Goal: Contribute content: Add original content to the website for others to see

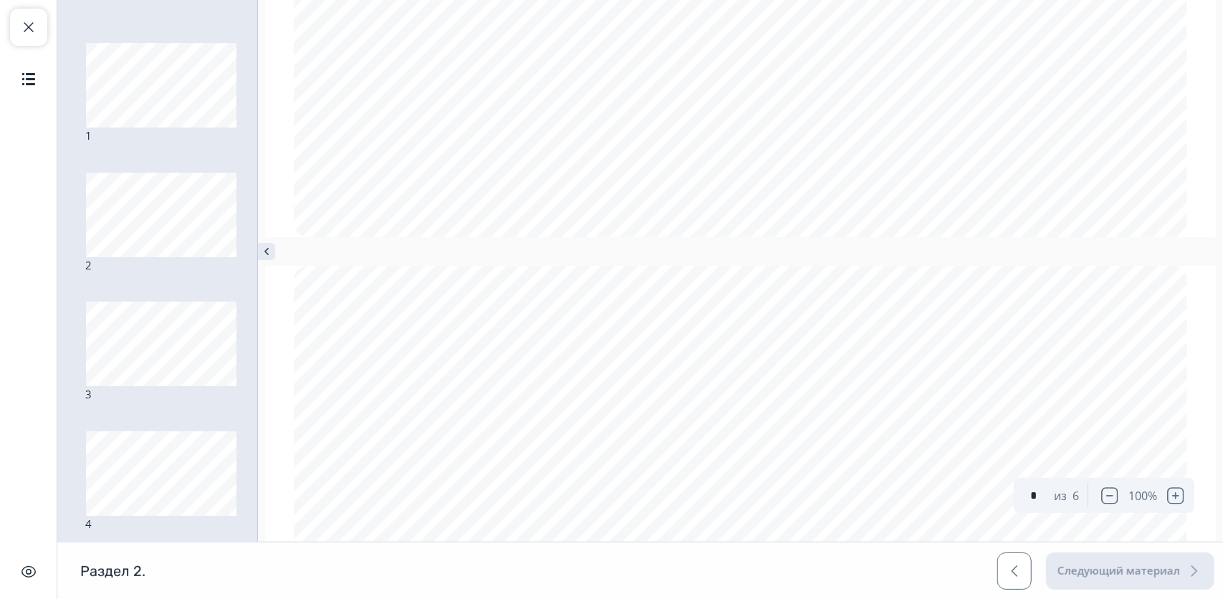
type input "*"
click at [24, 23] on span "button" at bounding box center [28, 27] width 17 height 17
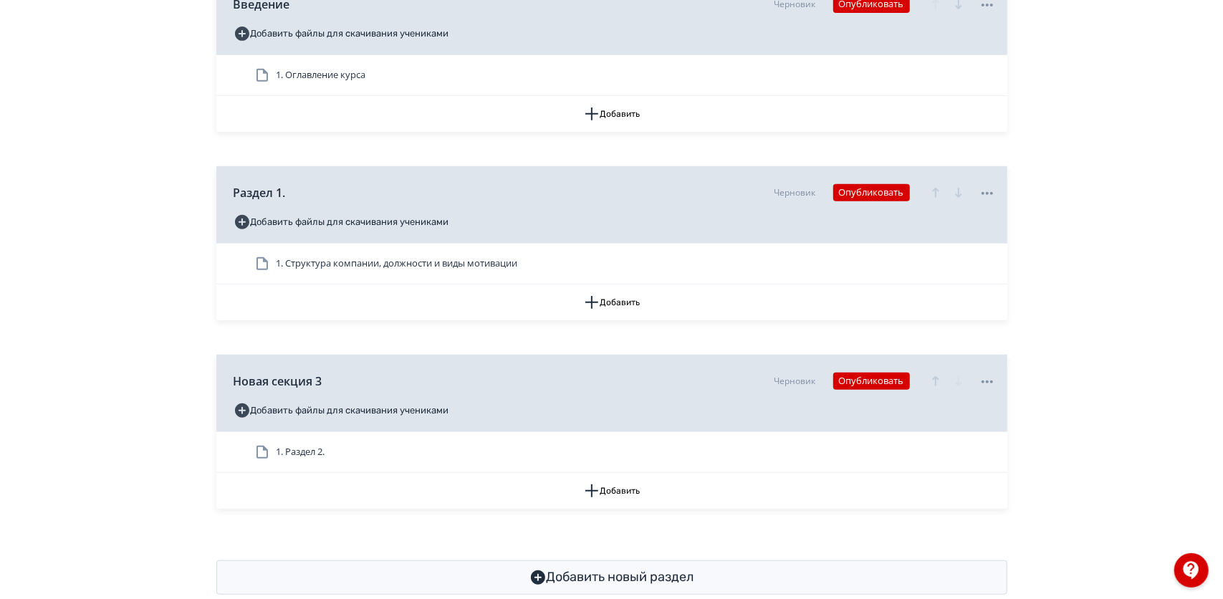
scroll to position [463, 0]
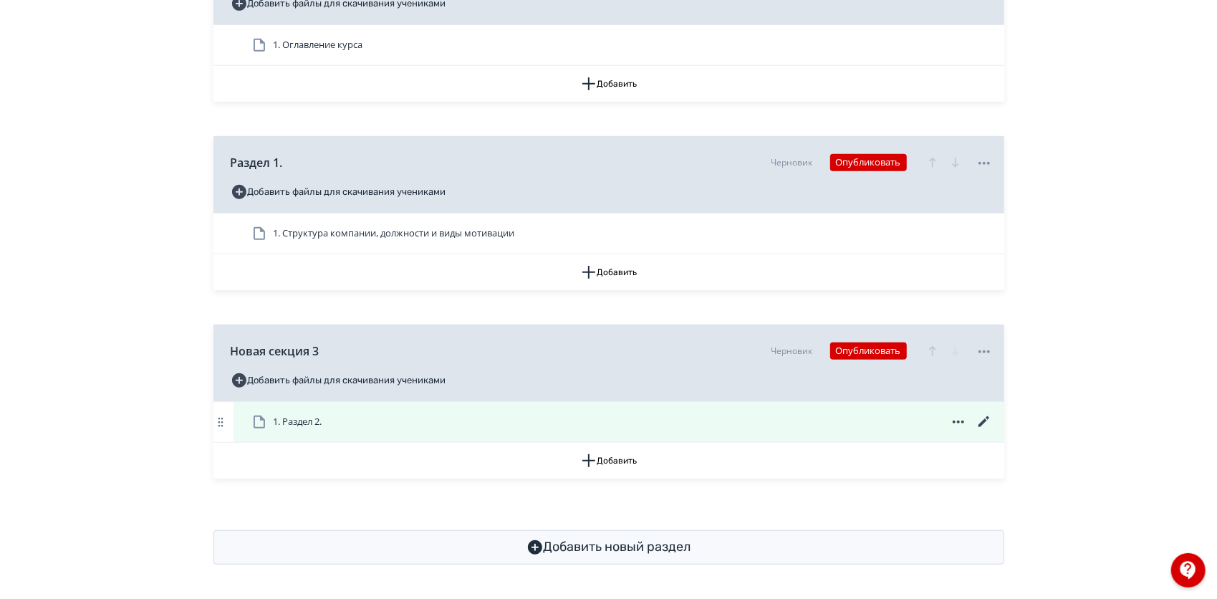
click at [959, 418] on icon at bounding box center [958, 421] width 17 height 17
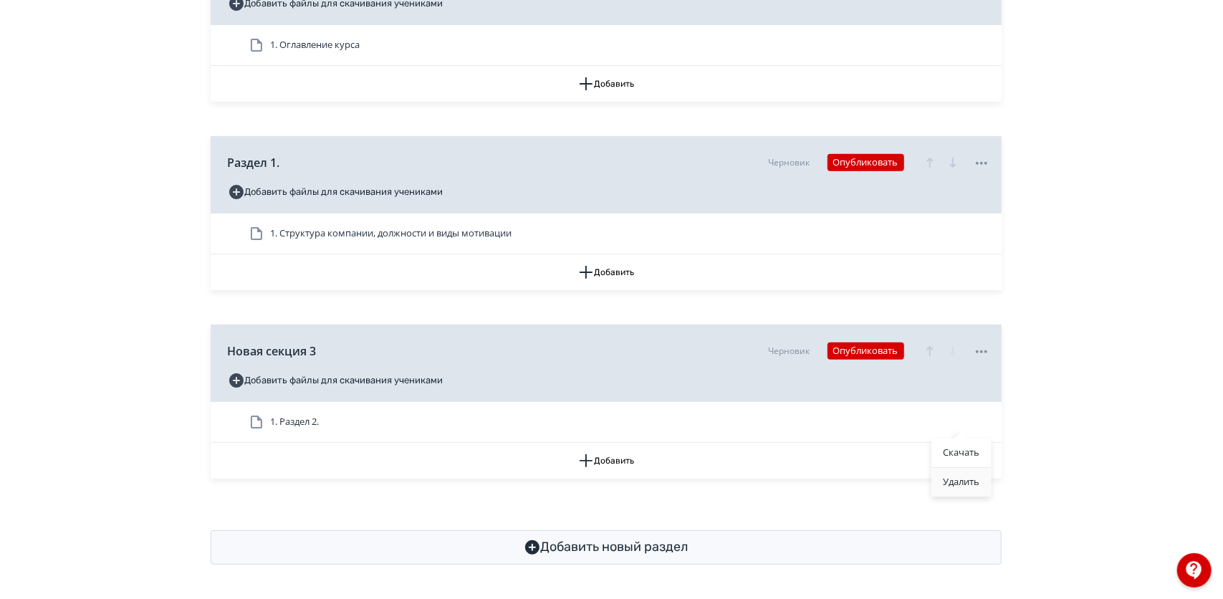
click at [953, 478] on div "Удалить" at bounding box center [960, 482] width 59 height 29
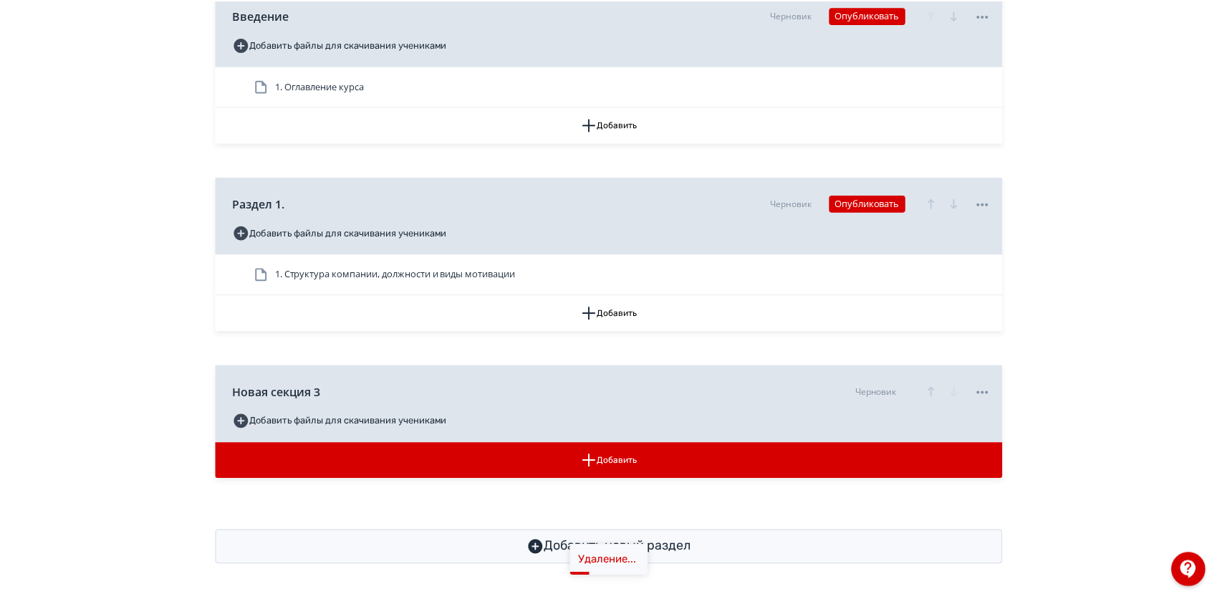
scroll to position [423, 0]
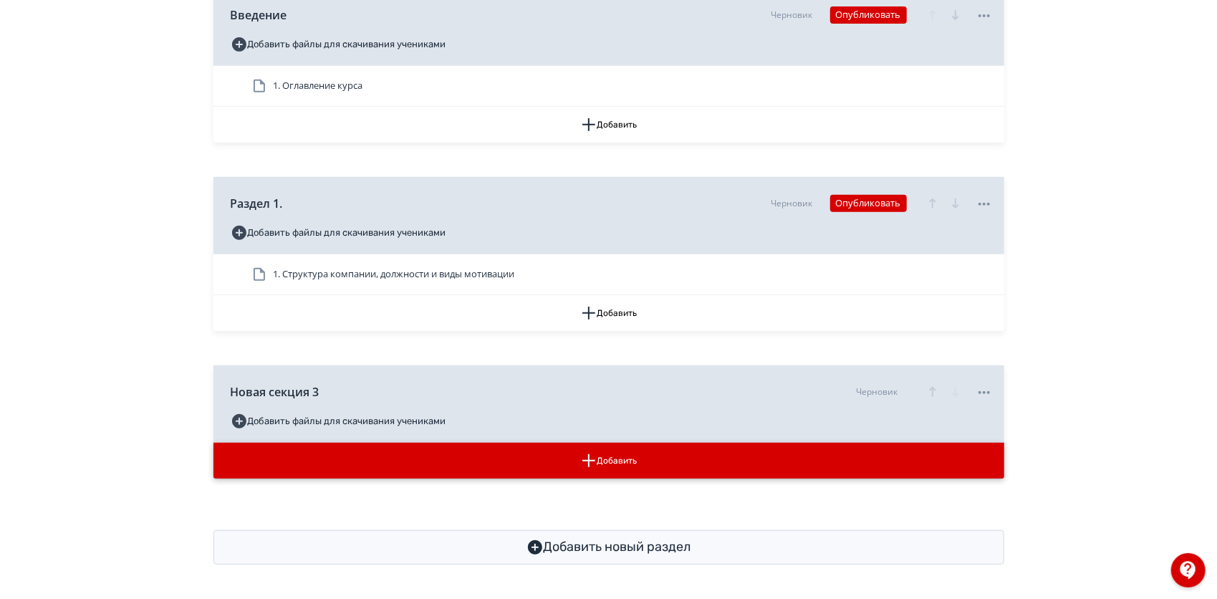
click at [809, 458] on button "Добавить" at bounding box center [608, 461] width 791 height 36
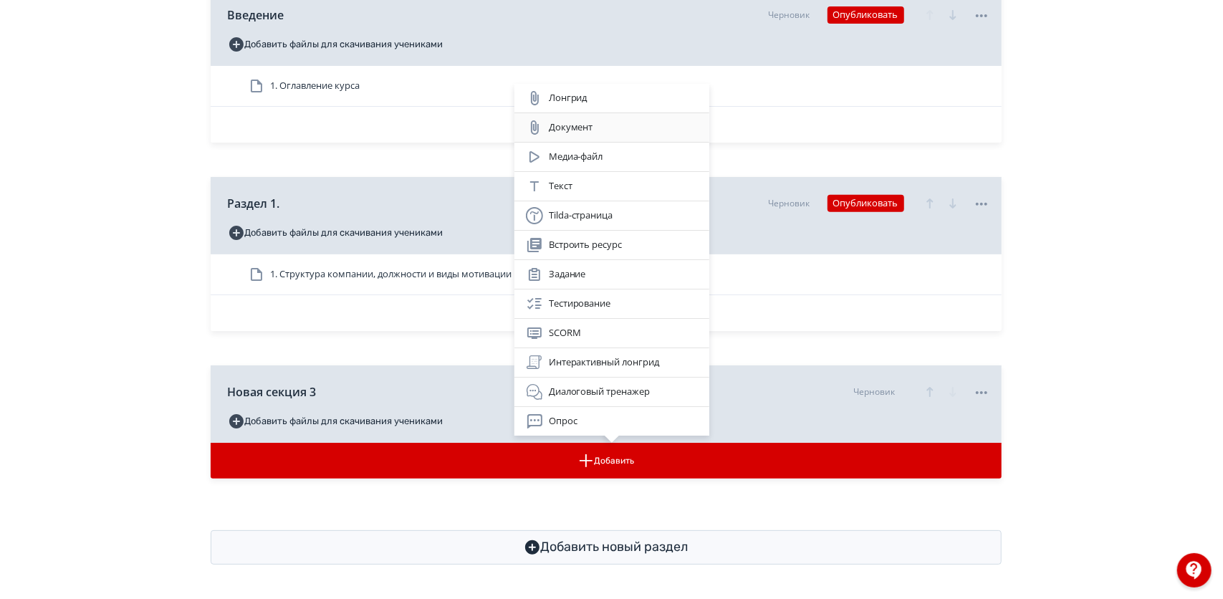
click at [605, 139] on div "Документ" at bounding box center [611, 127] width 195 height 29
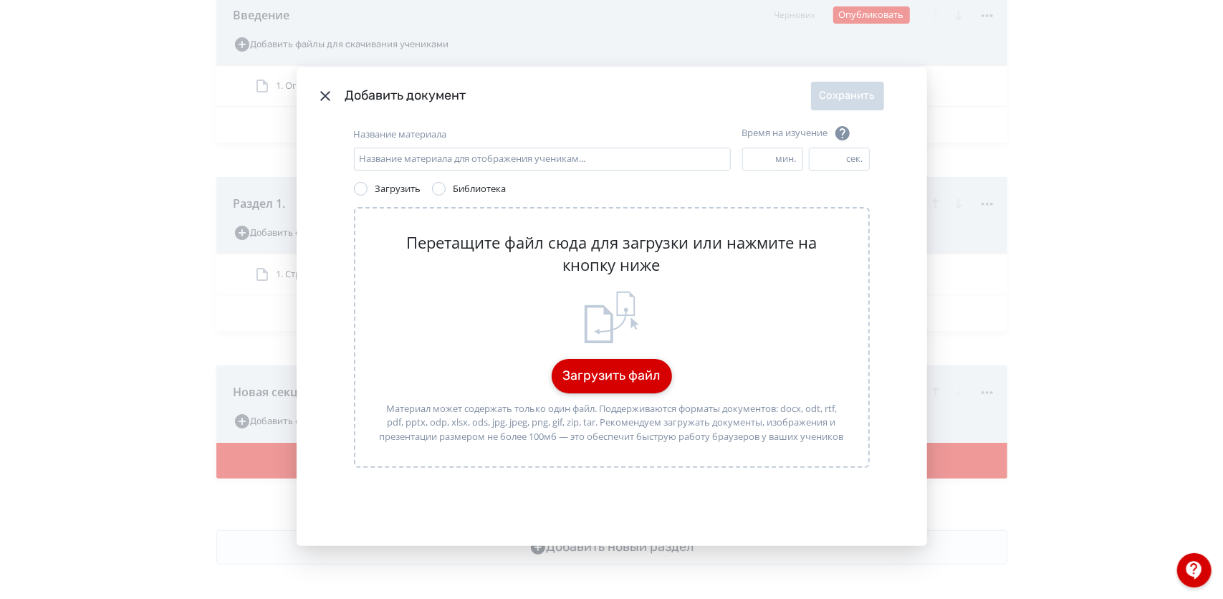
click at [586, 377] on button "Загрузить файл" at bounding box center [612, 376] width 120 height 34
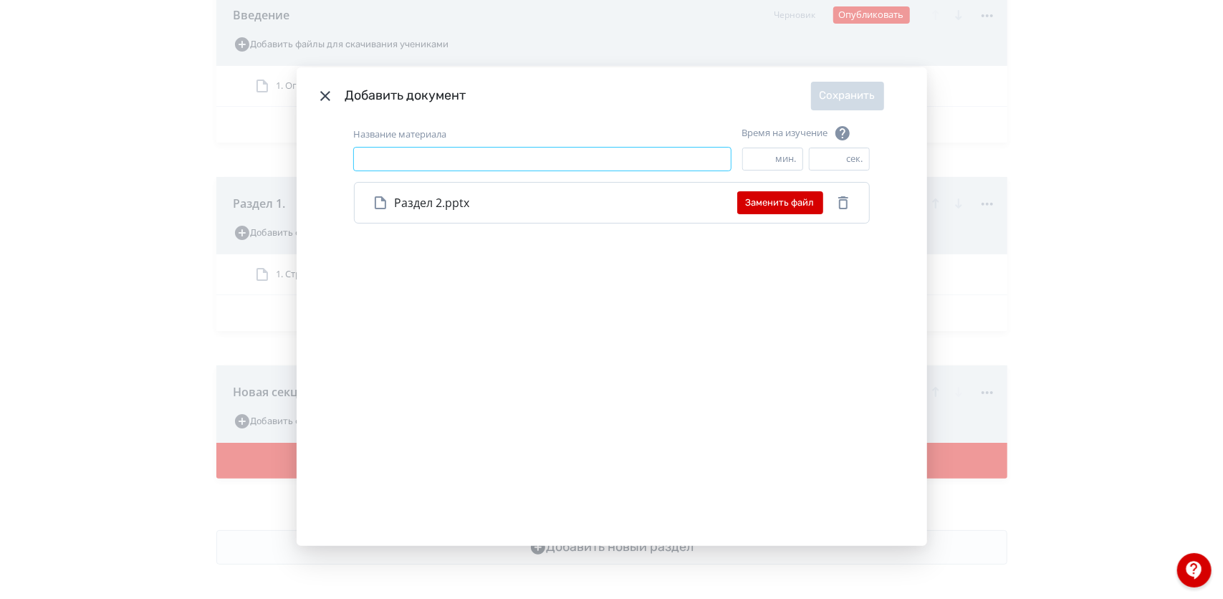
click at [466, 159] on input "Название материала" at bounding box center [542, 159] width 377 height 23
type input "*"
type input "*********"
click at [756, 158] on input "*" at bounding box center [759, 158] width 33 height 21
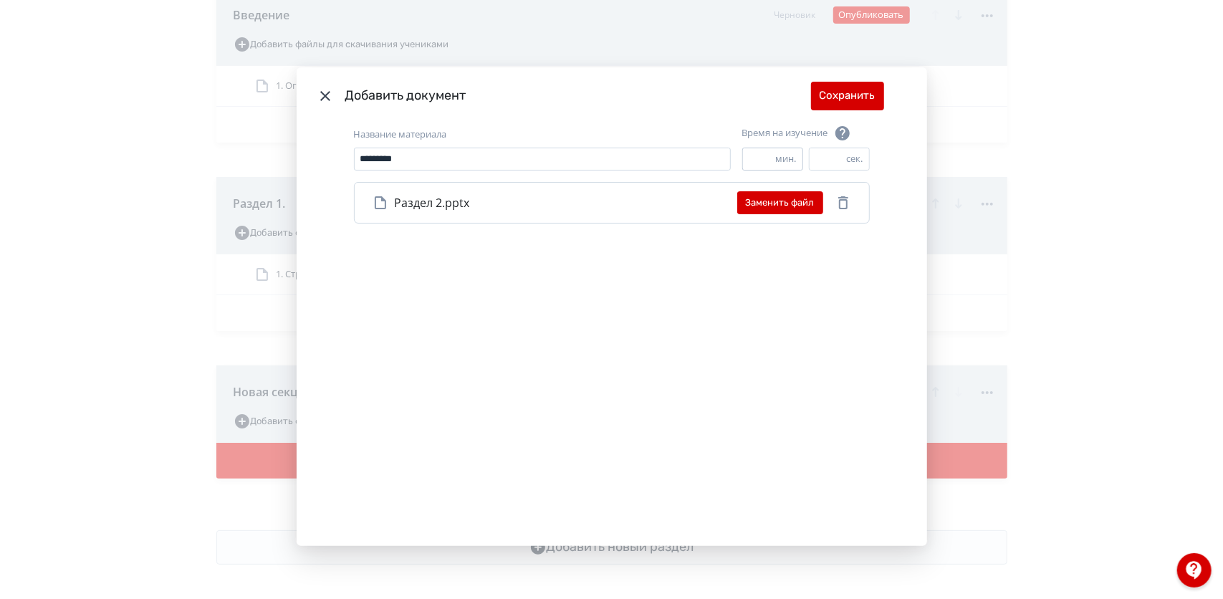
drag, startPoint x: 756, startPoint y: 158, endPoint x: 741, endPoint y: 158, distance: 14.3
click at [743, 158] on input "*" at bounding box center [759, 158] width 33 height 21
type input "*"
click at [835, 95] on button "Сохранить" at bounding box center [847, 96] width 73 height 29
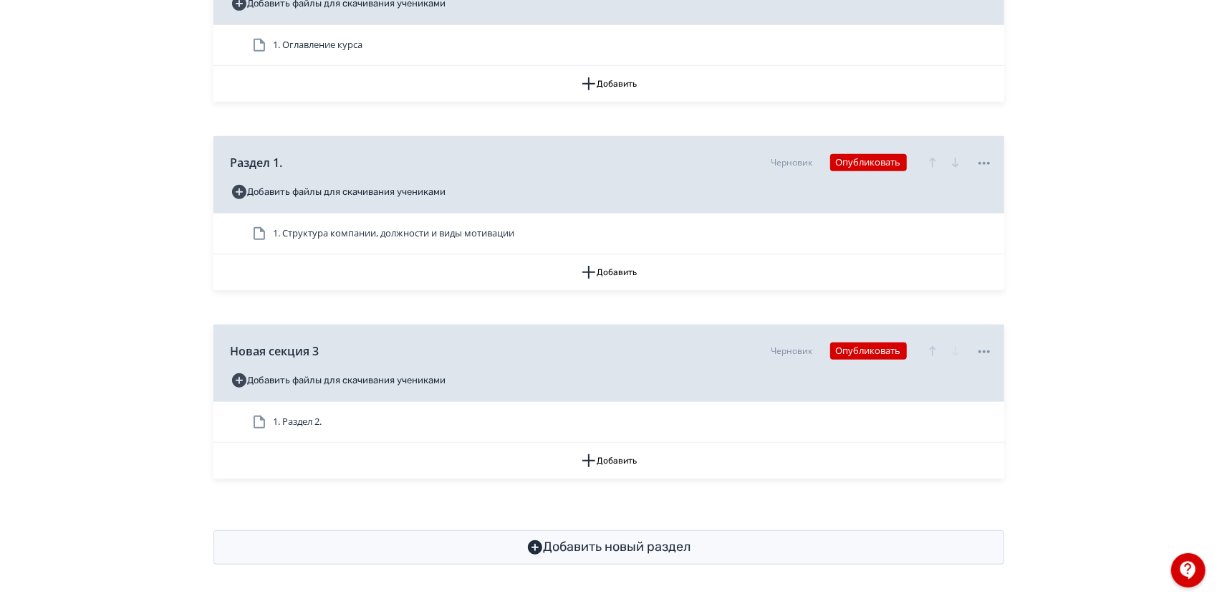
scroll to position [0, 0]
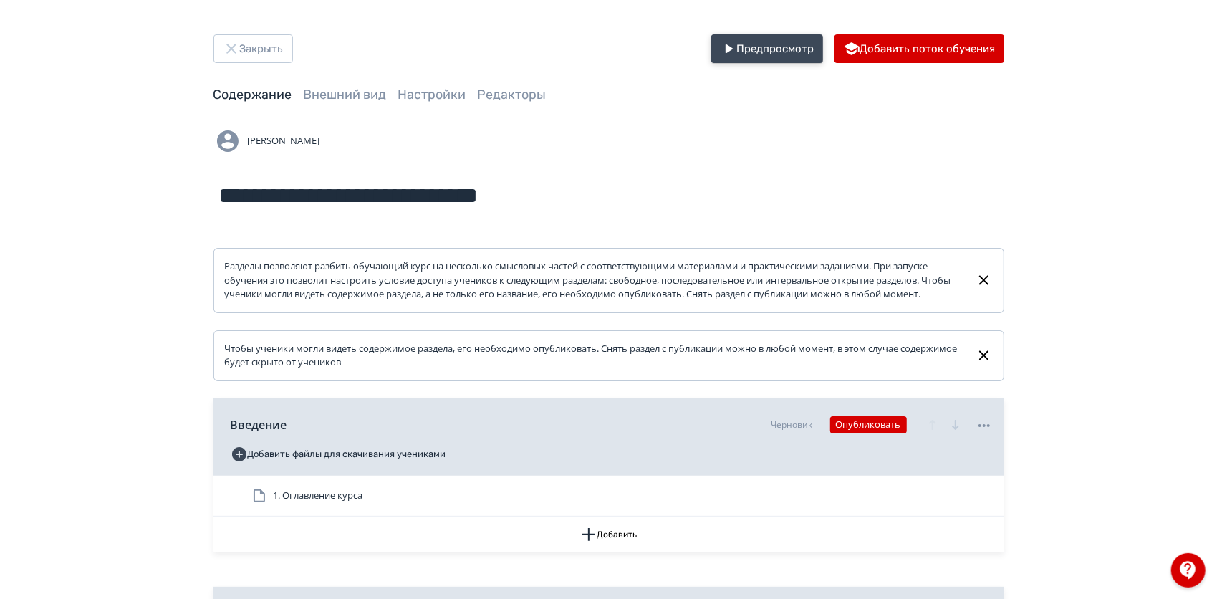
click at [802, 48] on button "Предпросмотр" at bounding box center [767, 48] width 112 height 29
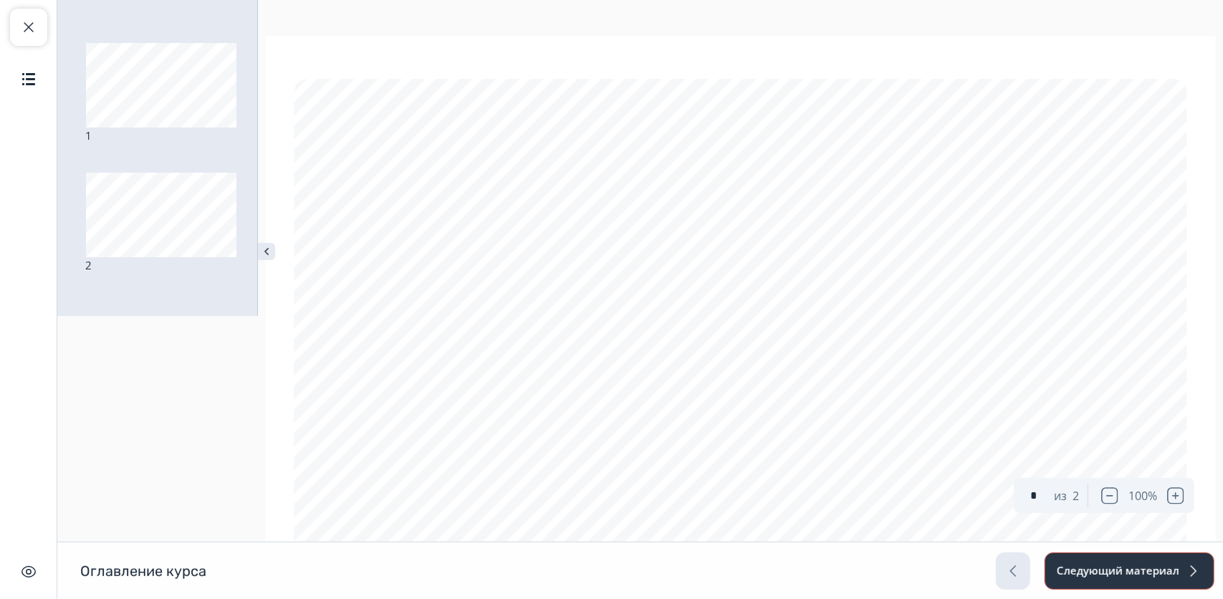
click at [1124, 561] on button "Следующий материал" at bounding box center [1129, 570] width 170 height 37
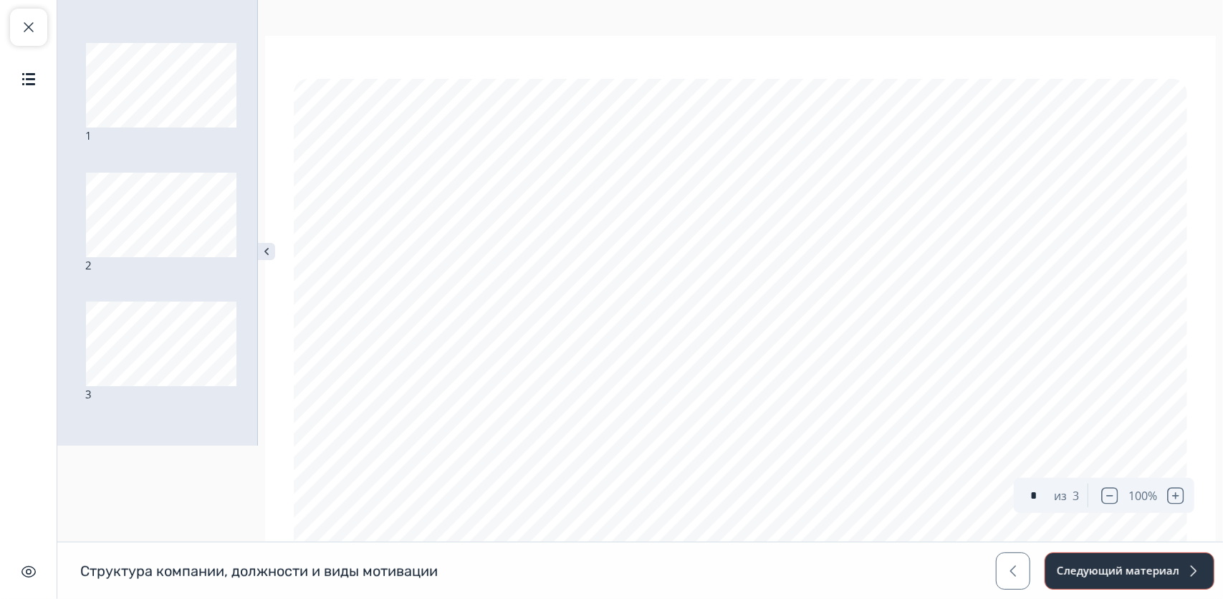
click at [1124, 561] on button "Следующий материал" at bounding box center [1129, 570] width 170 height 37
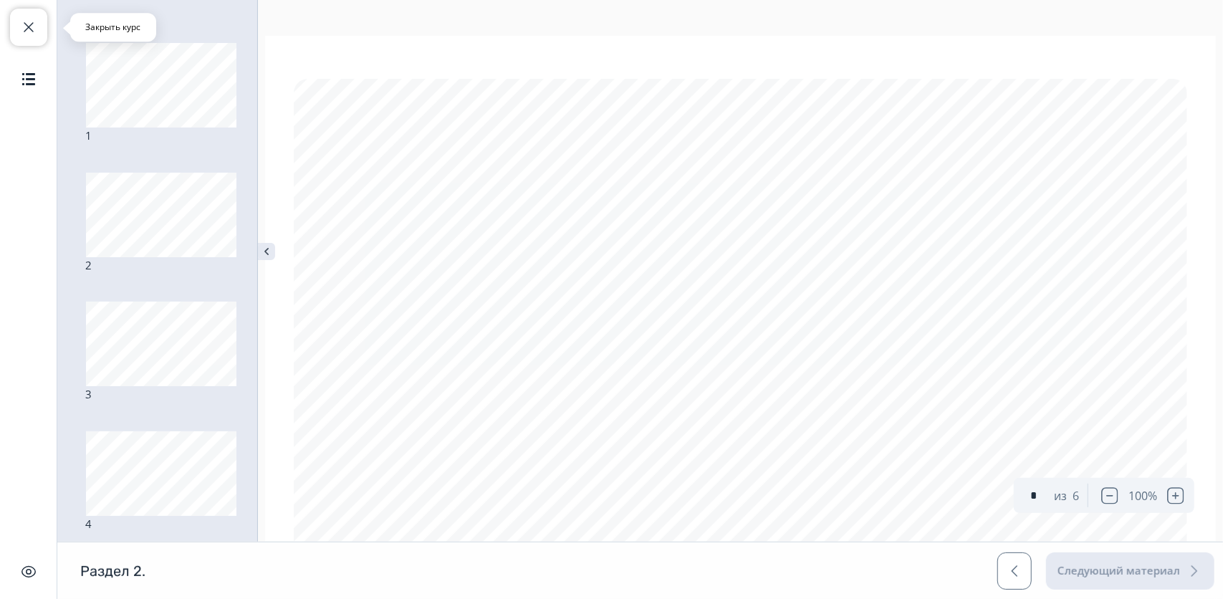
click at [32, 21] on span "button" at bounding box center [28, 27] width 17 height 17
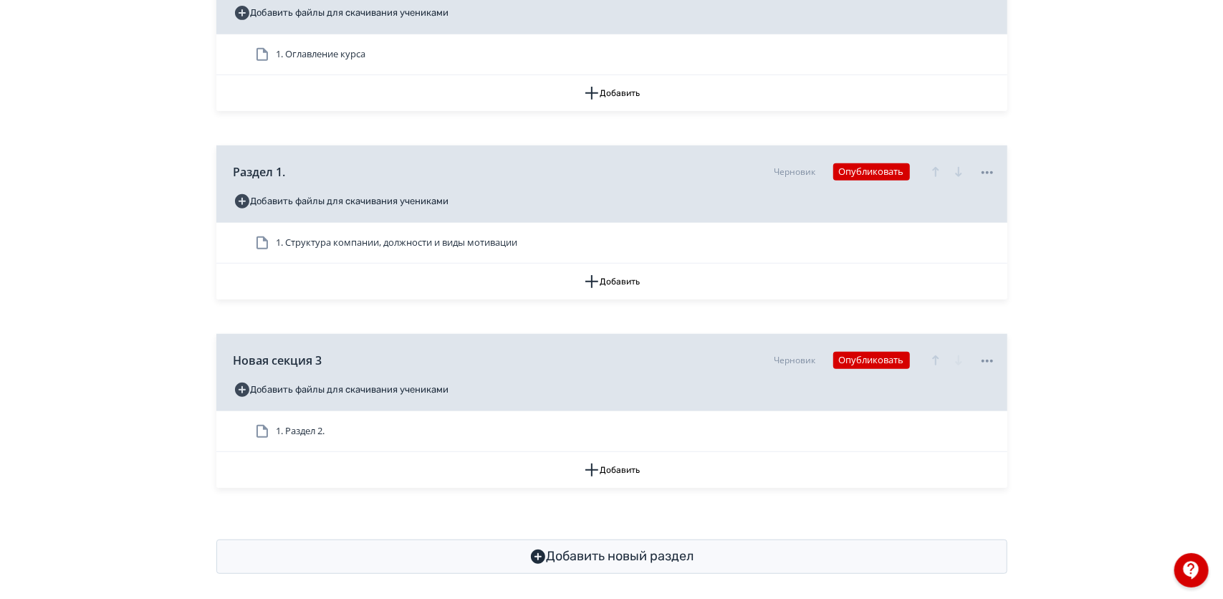
scroll to position [463, 0]
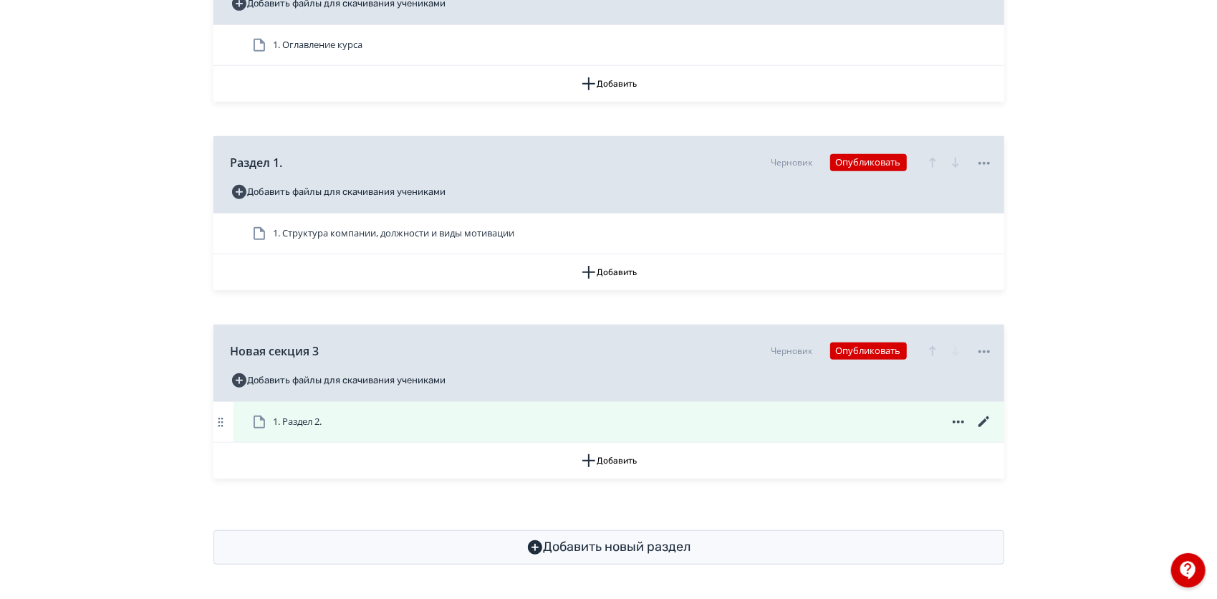
click at [957, 425] on icon at bounding box center [958, 421] width 17 height 17
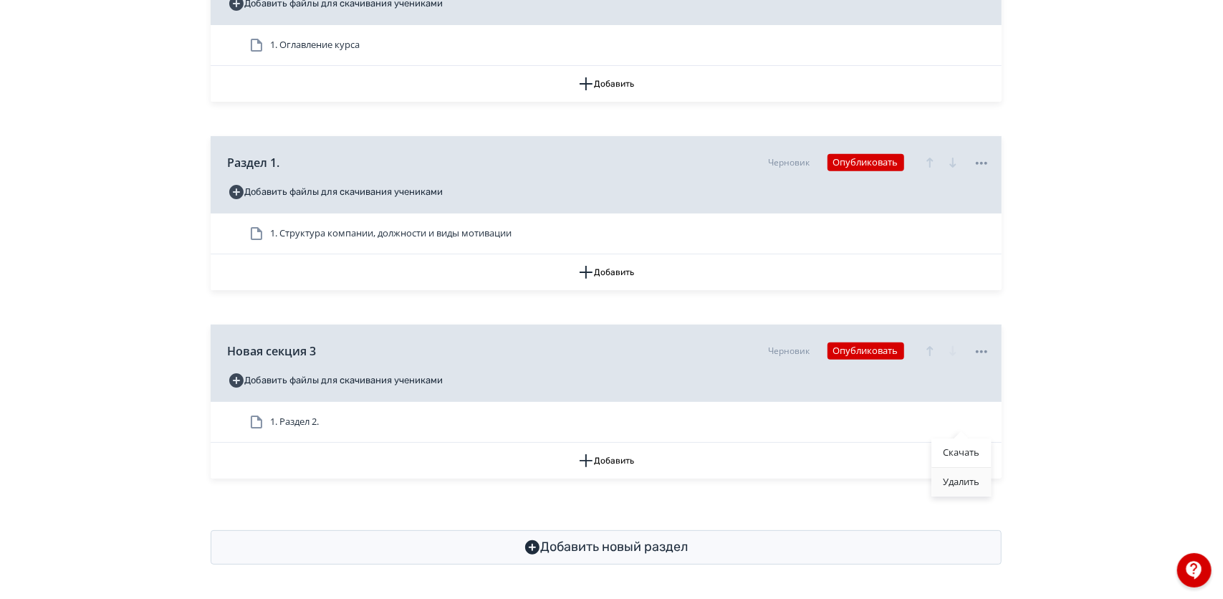
click at [962, 484] on div "Удалить" at bounding box center [960, 482] width 59 height 29
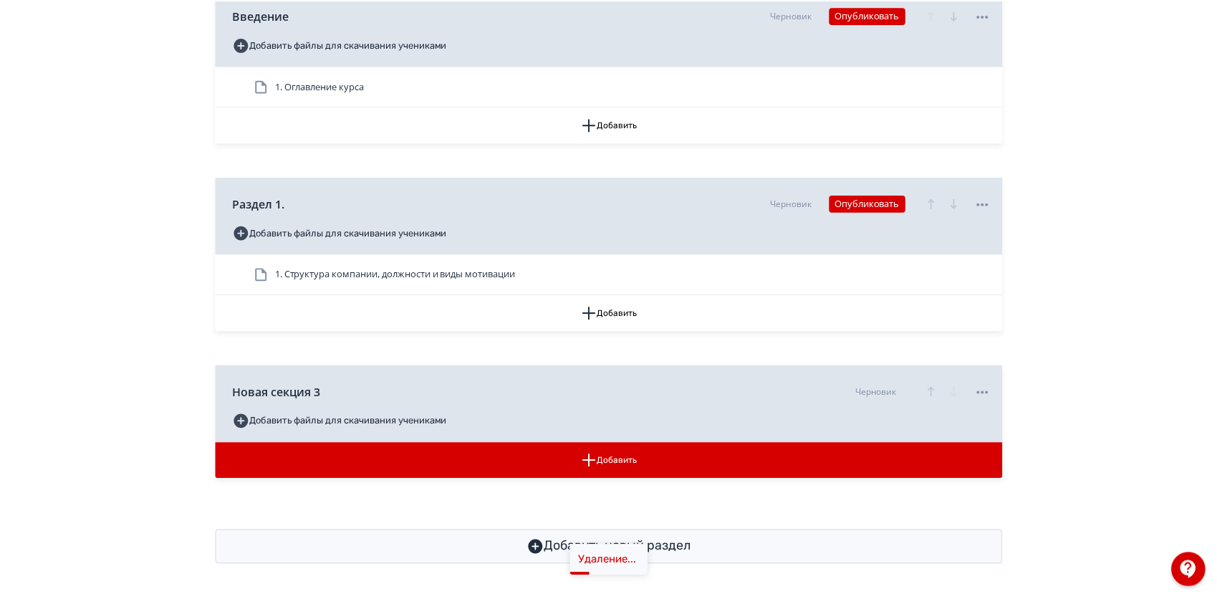
scroll to position [423, 0]
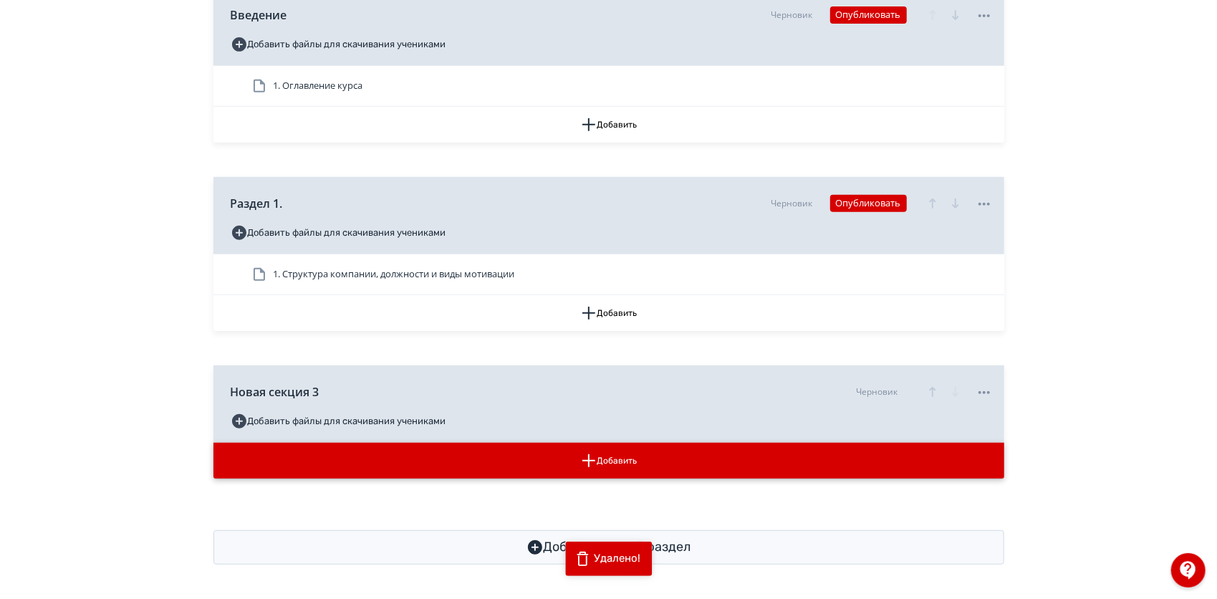
click at [686, 453] on button "Добавить" at bounding box center [608, 461] width 791 height 36
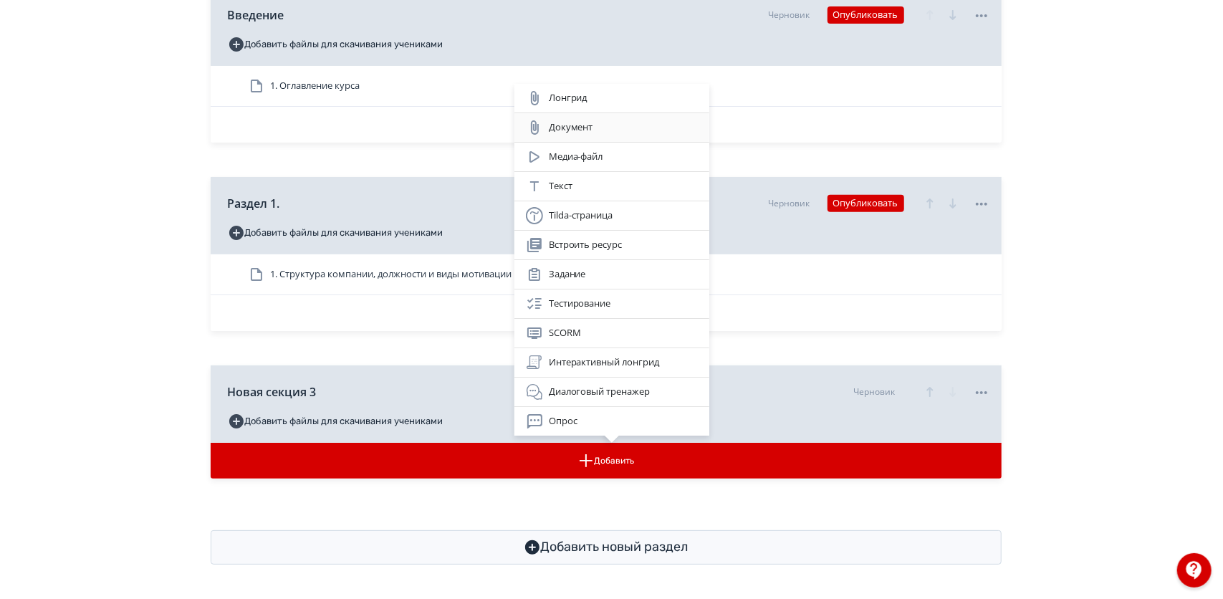
click at [590, 125] on div "Документ" at bounding box center [612, 127] width 172 height 17
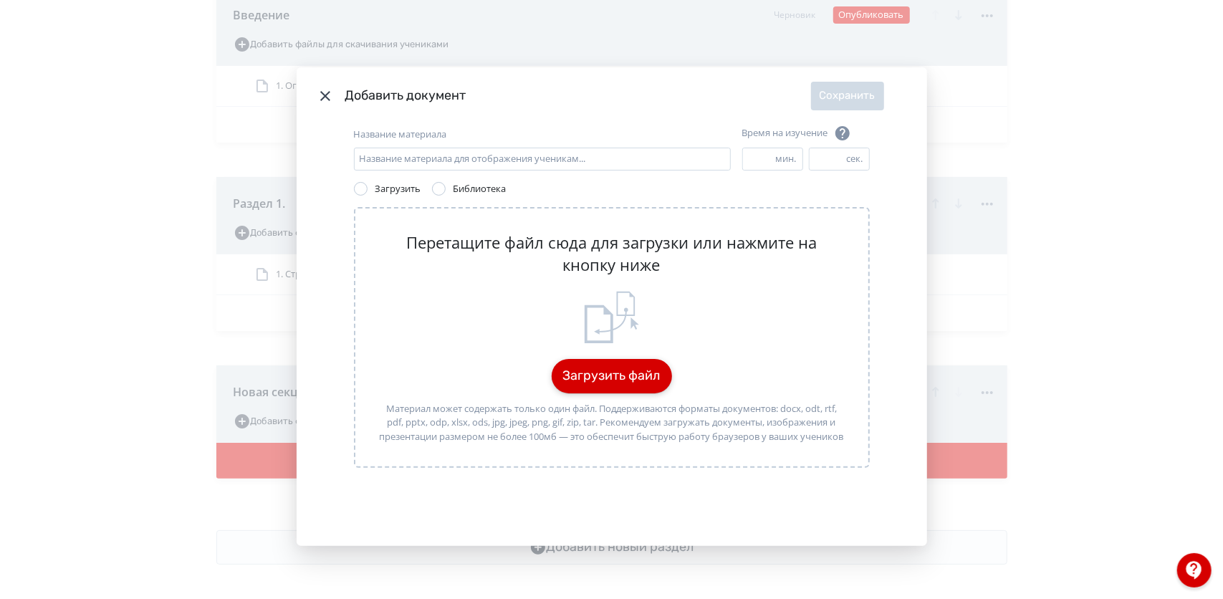
click at [589, 375] on button "Загрузить файл" at bounding box center [612, 376] width 120 height 34
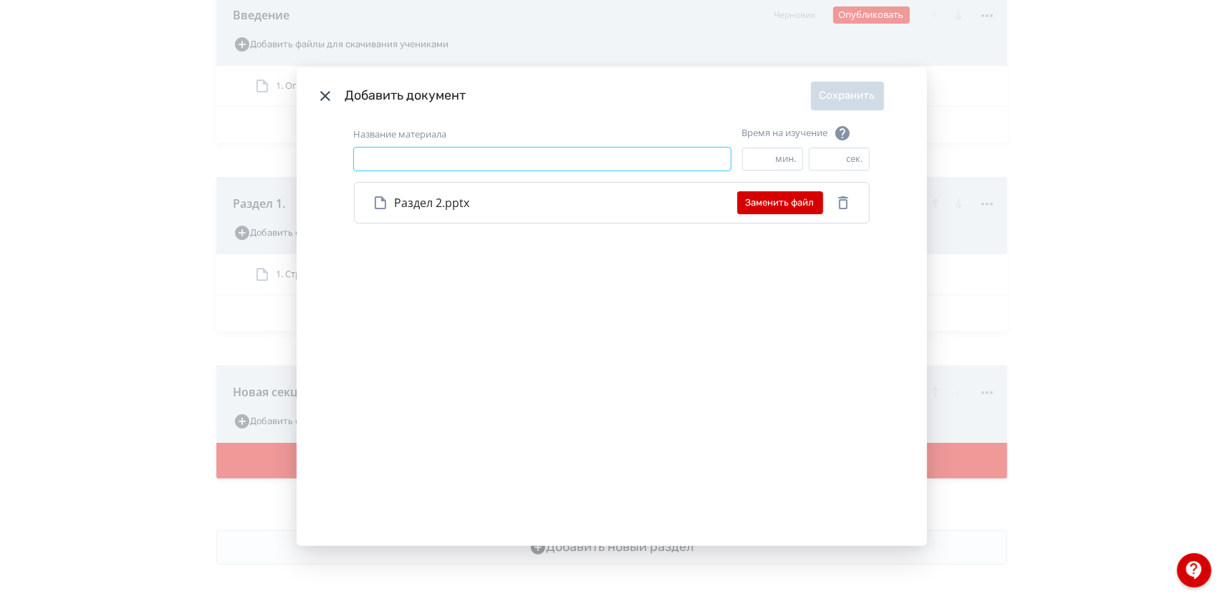
click at [592, 159] on input "Название материала" at bounding box center [542, 159] width 377 height 23
type input "*********"
drag, startPoint x: 762, startPoint y: 155, endPoint x: 754, endPoint y: 152, distance: 8.4
click at [754, 152] on input "*" at bounding box center [759, 158] width 33 height 21
click at [753, 158] on input "*" at bounding box center [759, 158] width 33 height 21
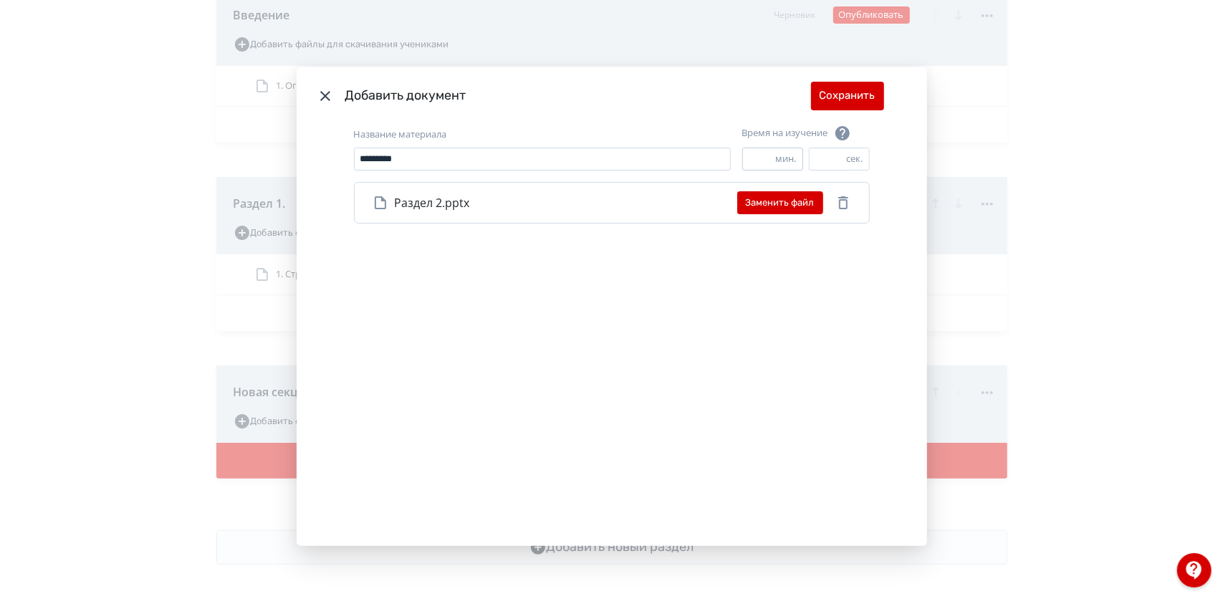
click at [753, 158] on input "*" at bounding box center [759, 158] width 33 height 21
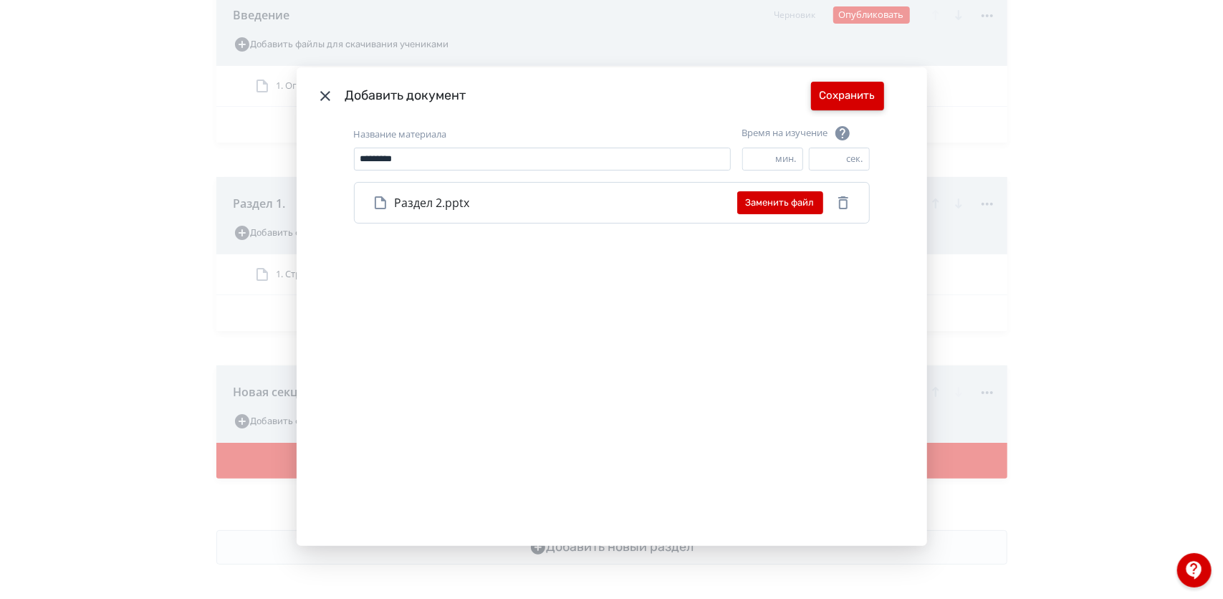
type input "*"
click at [839, 95] on button "Сохранить" at bounding box center [847, 96] width 73 height 29
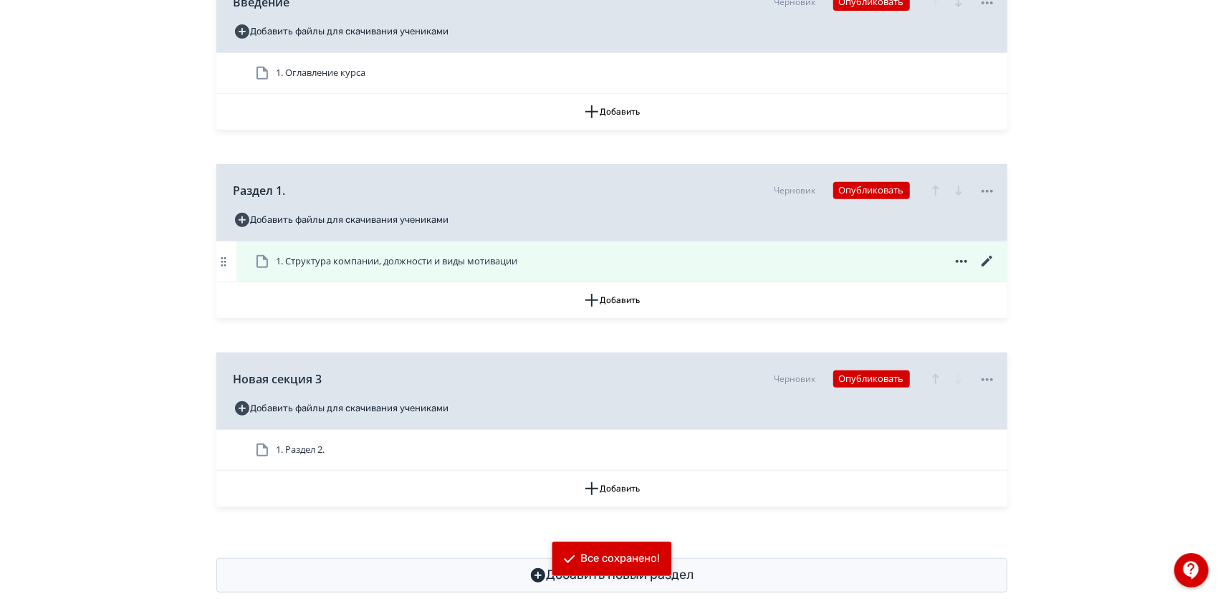
scroll to position [0, 0]
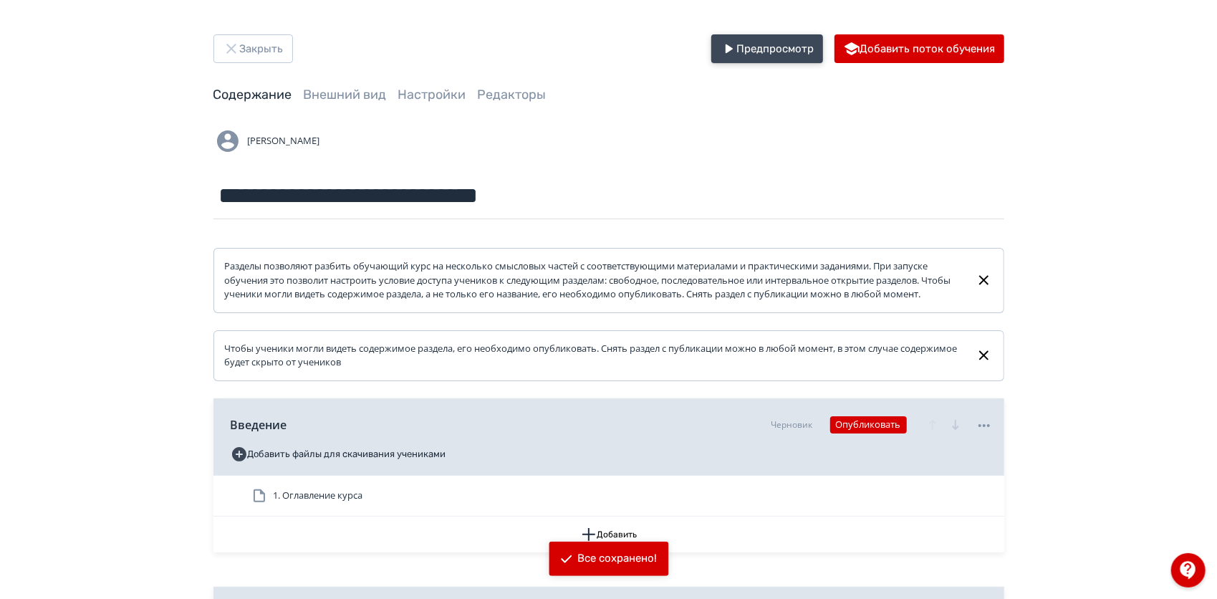
click at [779, 52] on button "Предпросмотр" at bounding box center [767, 48] width 112 height 29
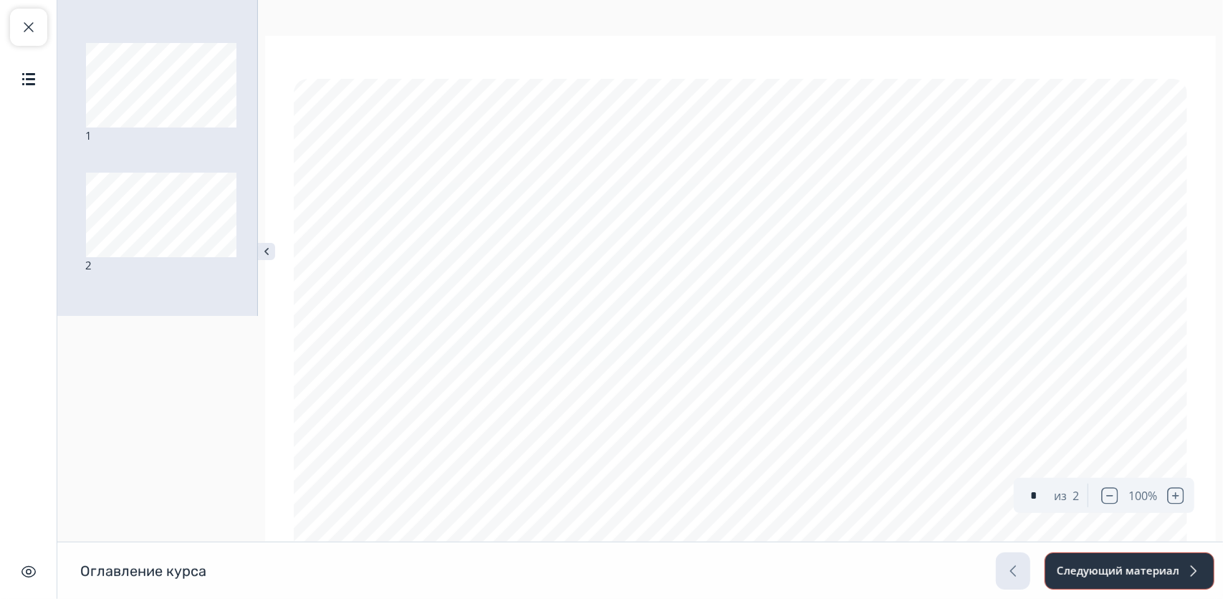
click at [1113, 570] on button "Следующий материал" at bounding box center [1129, 570] width 170 height 37
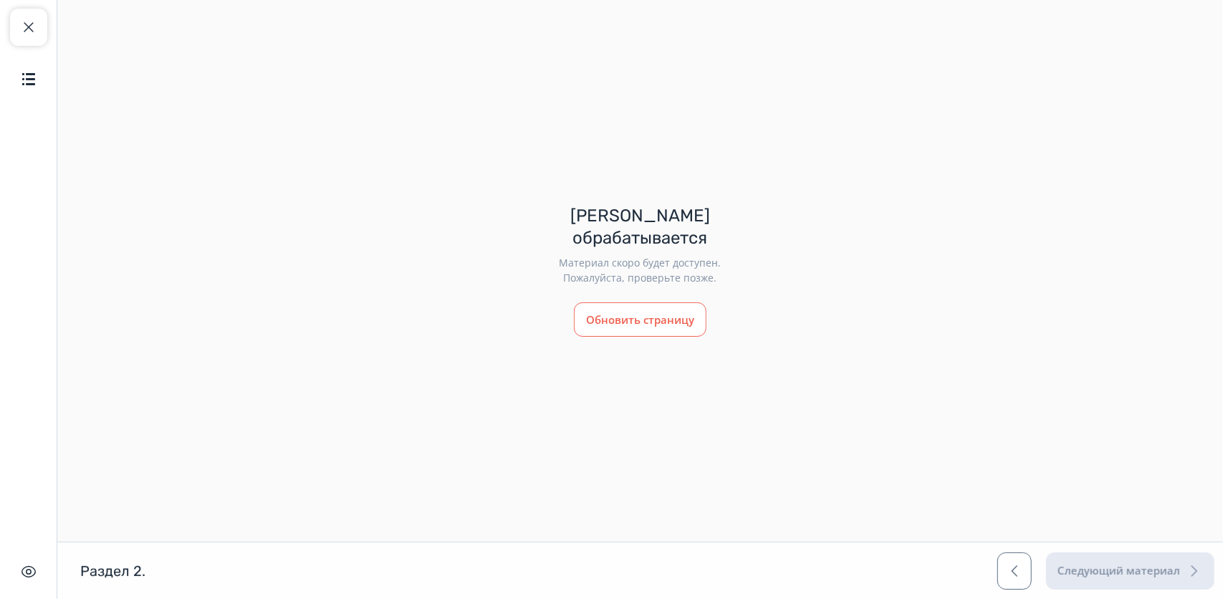
click at [659, 320] on button "Обновить страницу" at bounding box center [640, 319] width 133 height 34
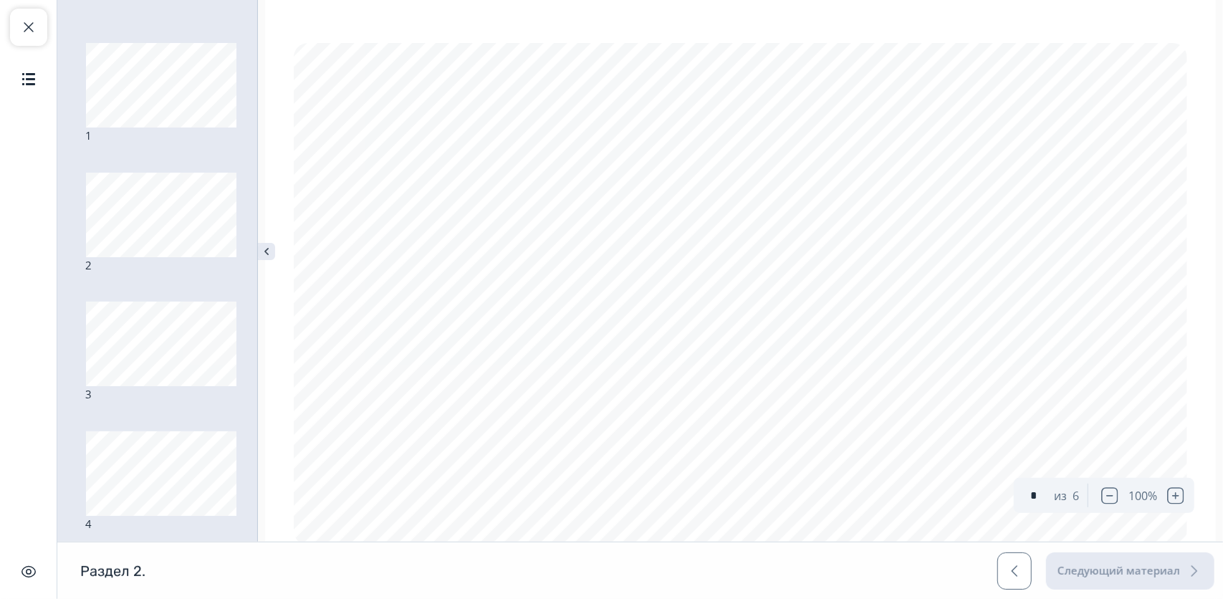
type input "*"
click at [34, 24] on span "button" at bounding box center [28, 27] width 17 height 17
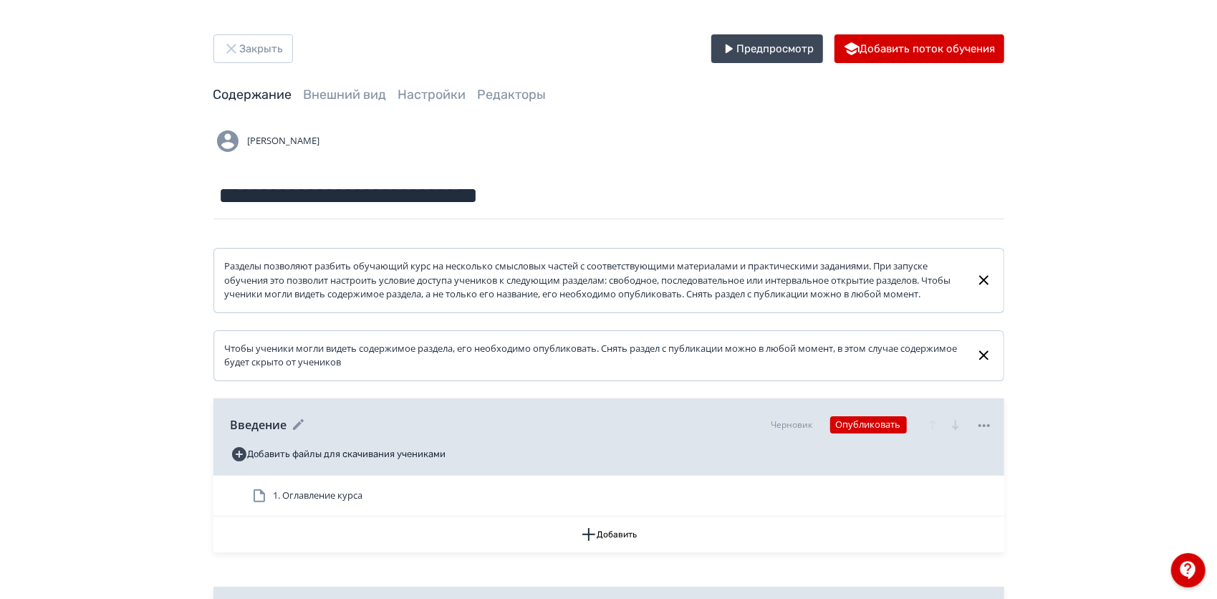
scroll to position [463, 0]
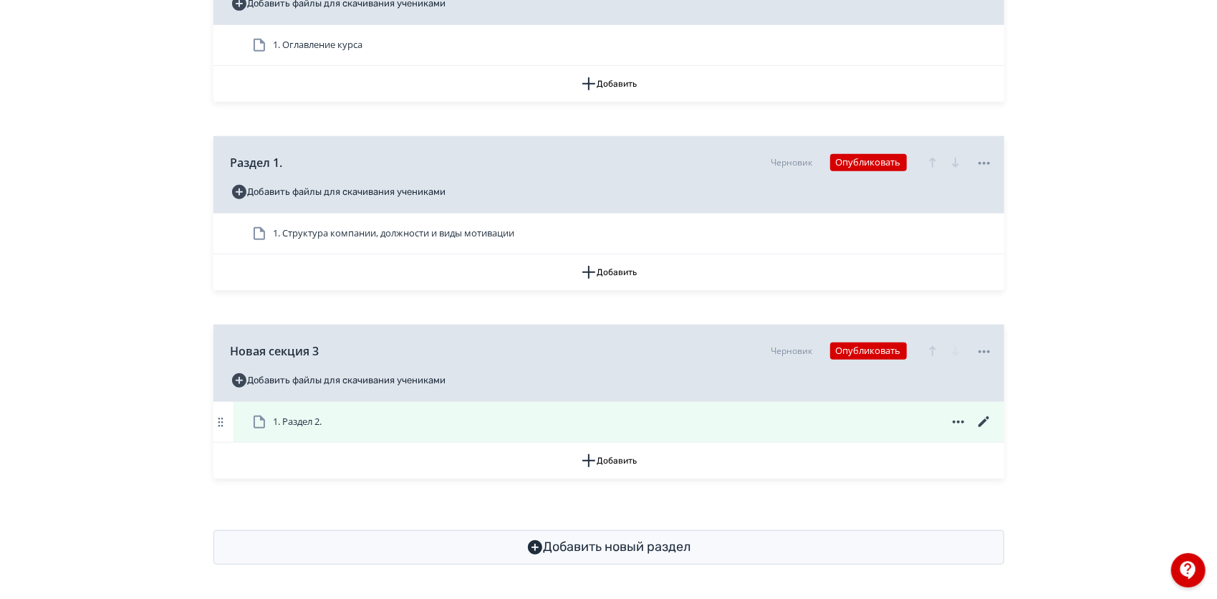
click at [480, 424] on div "1. Раздел 2." at bounding box center [622, 421] width 742 height 17
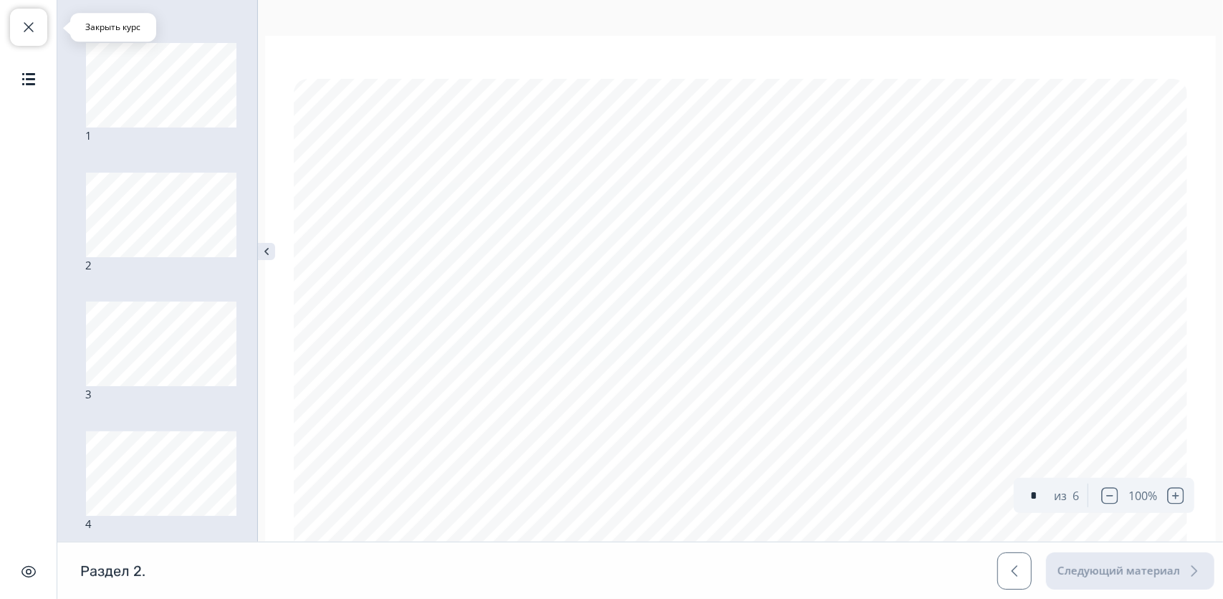
click at [22, 11] on button "Закрыть курс" at bounding box center [28, 27] width 37 height 37
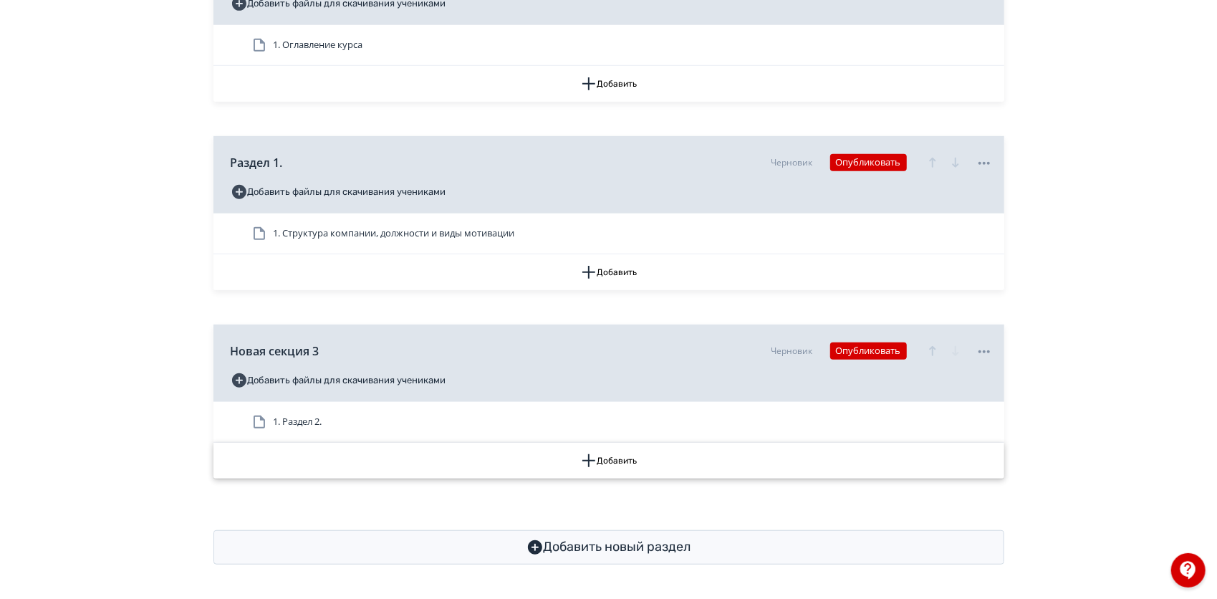
scroll to position [463, 0]
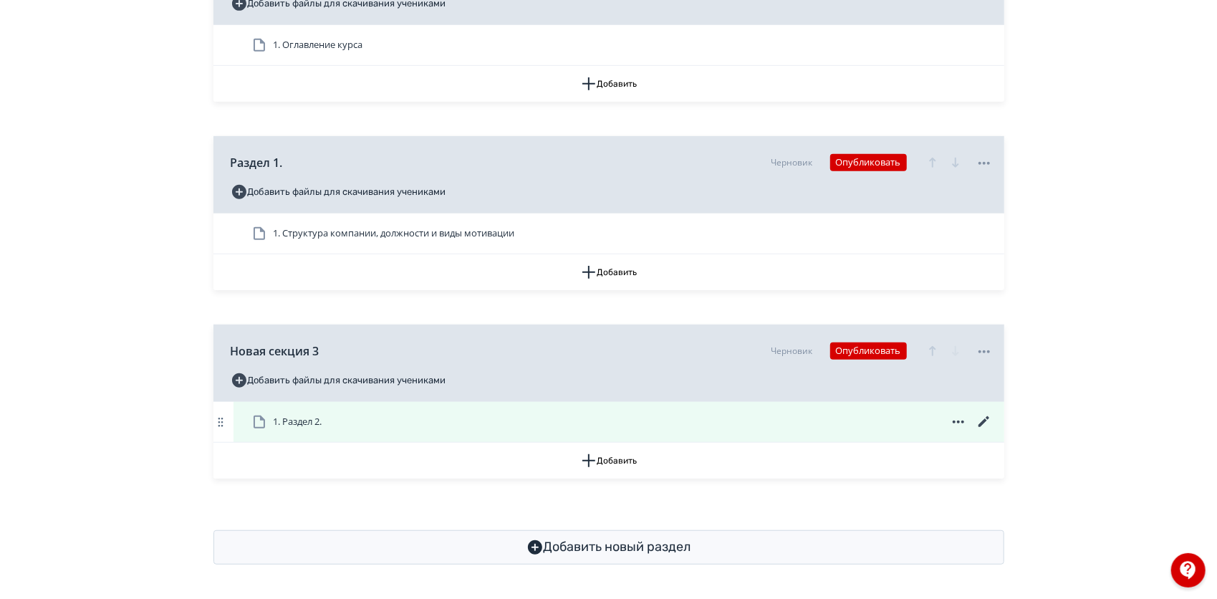
click at [955, 423] on icon at bounding box center [958, 421] width 17 height 17
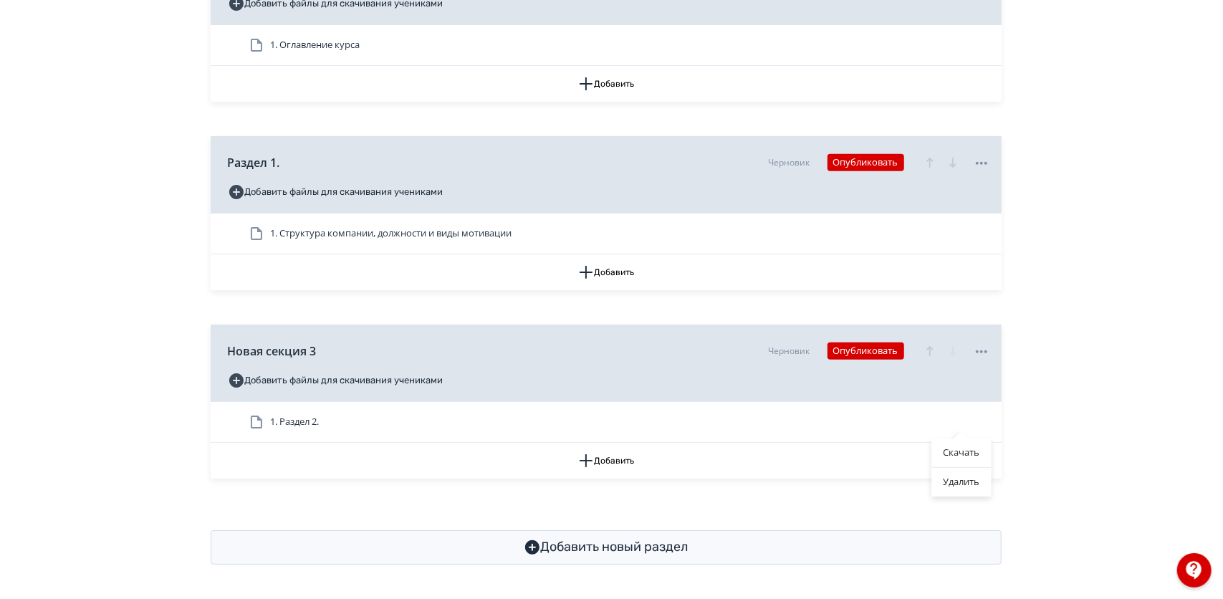
click at [1034, 427] on div "Скачать Удалить" at bounding box center [611, 299] width 1223 height 599
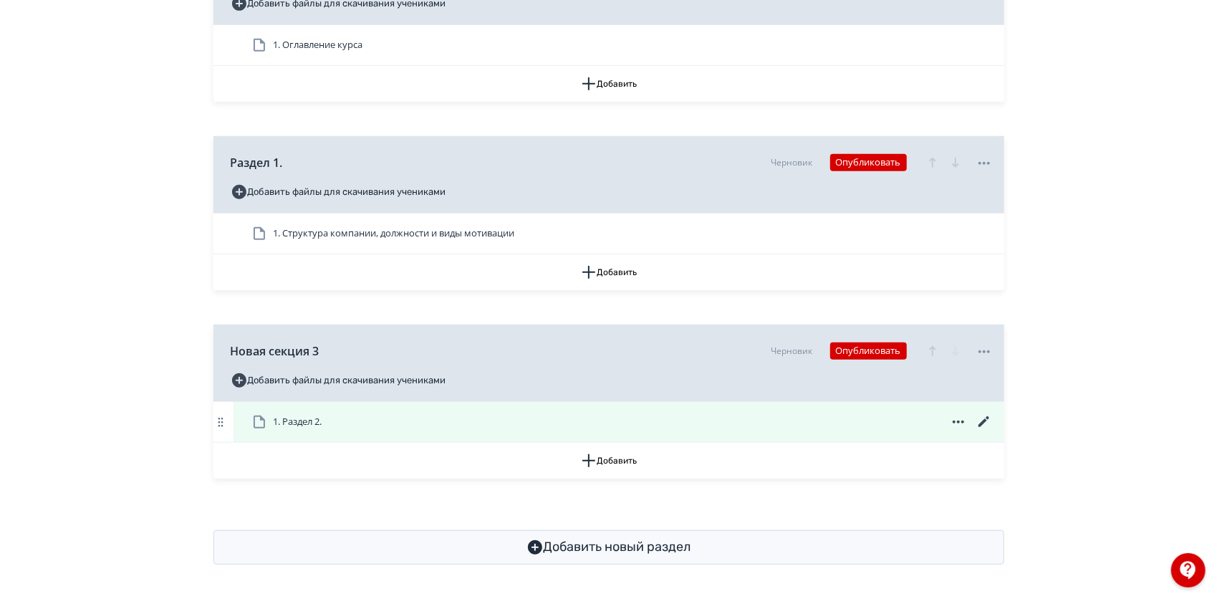
click at [986, 423] on icon at bounding box center [984, 421] width 17 height 17
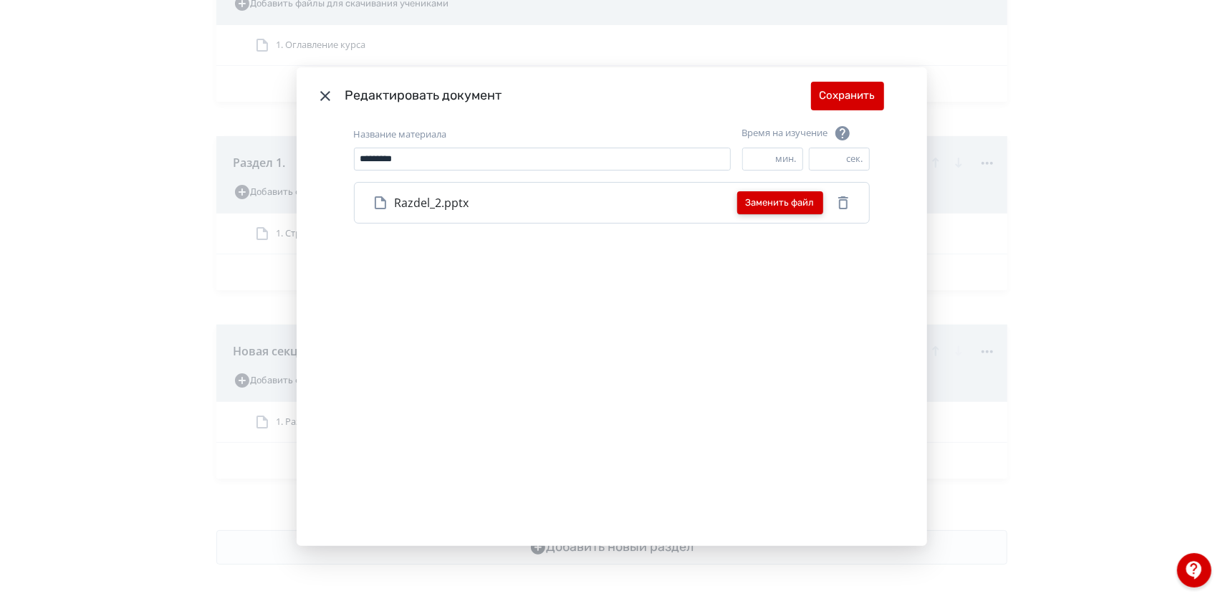
click at [791, 204] on button "Заменить файл" at bounding box center [780, 202] width 86 height 23
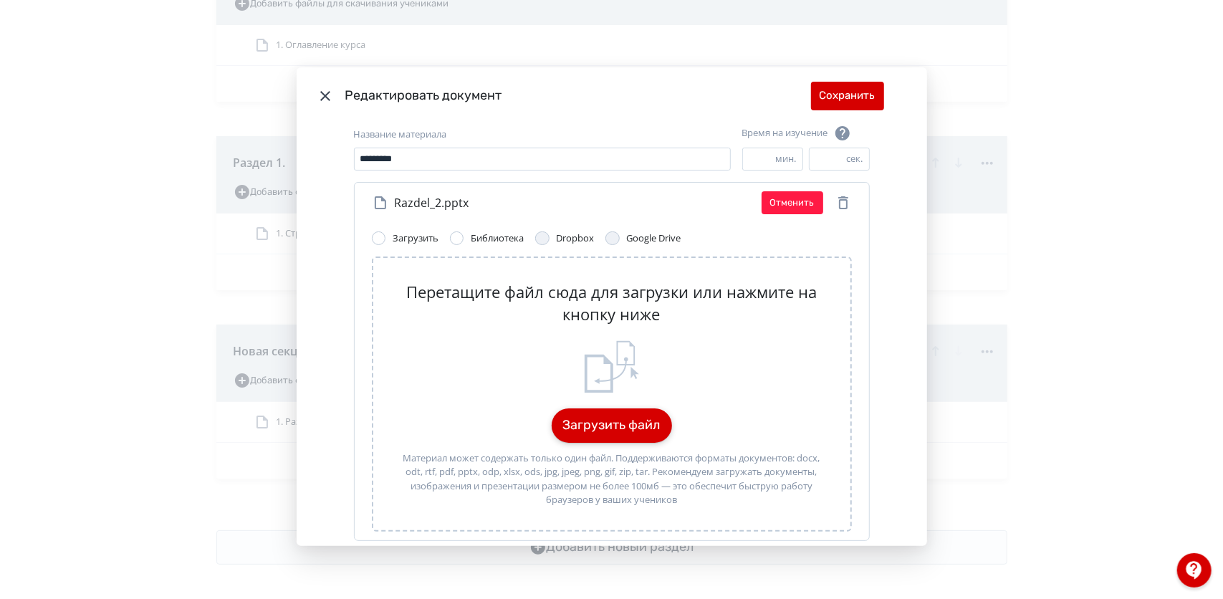
click at [585, 435] on button "Загрузить файл" at bounding box center [612, 425] width 120 height 34
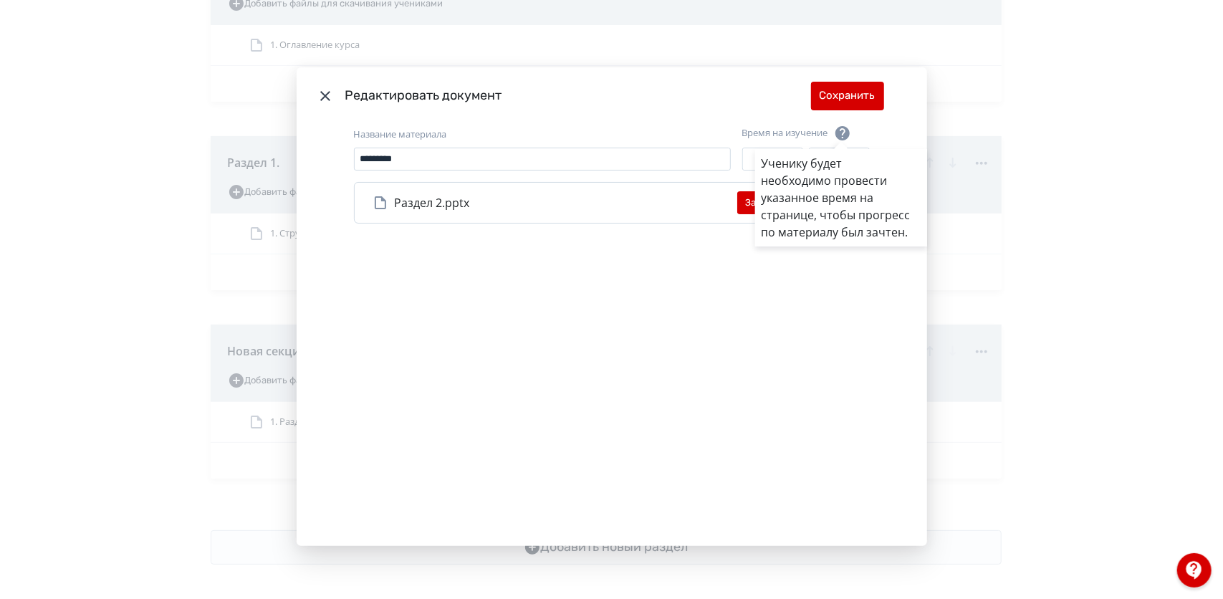
click at [862, 85] on div "Ученику будет необходимо провести указанное время на странице, чтобы прогресс п…" at bounding box center [611, 299] width 1223 height 599
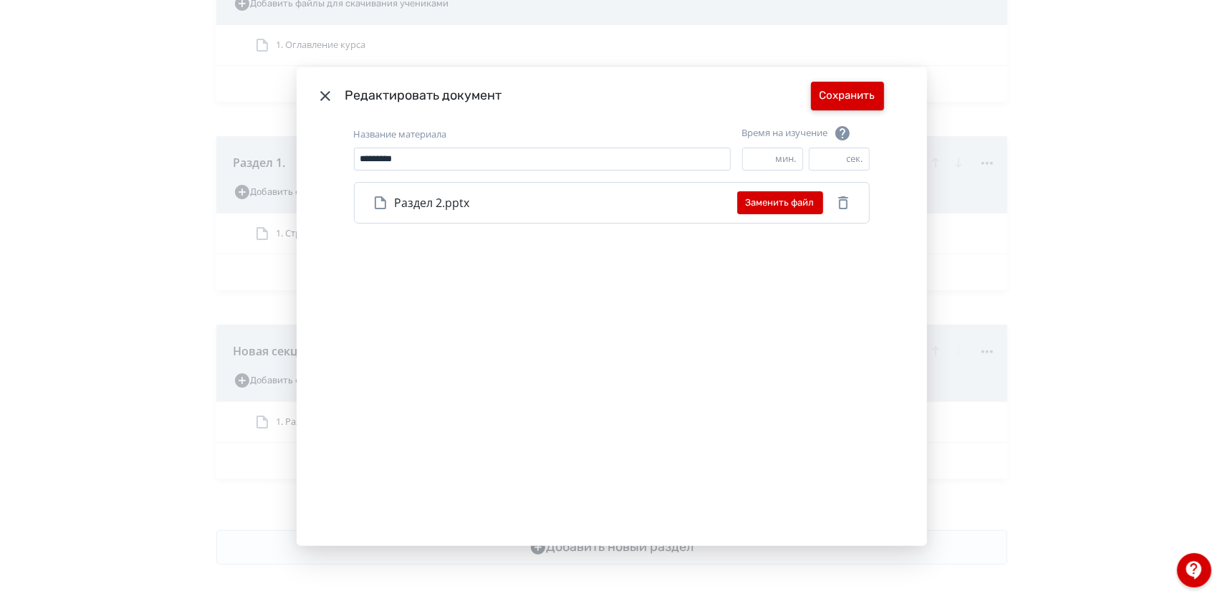
click at [854, 95] on button "Сохранить" at bounding box center [847, 96] width 73 height 29
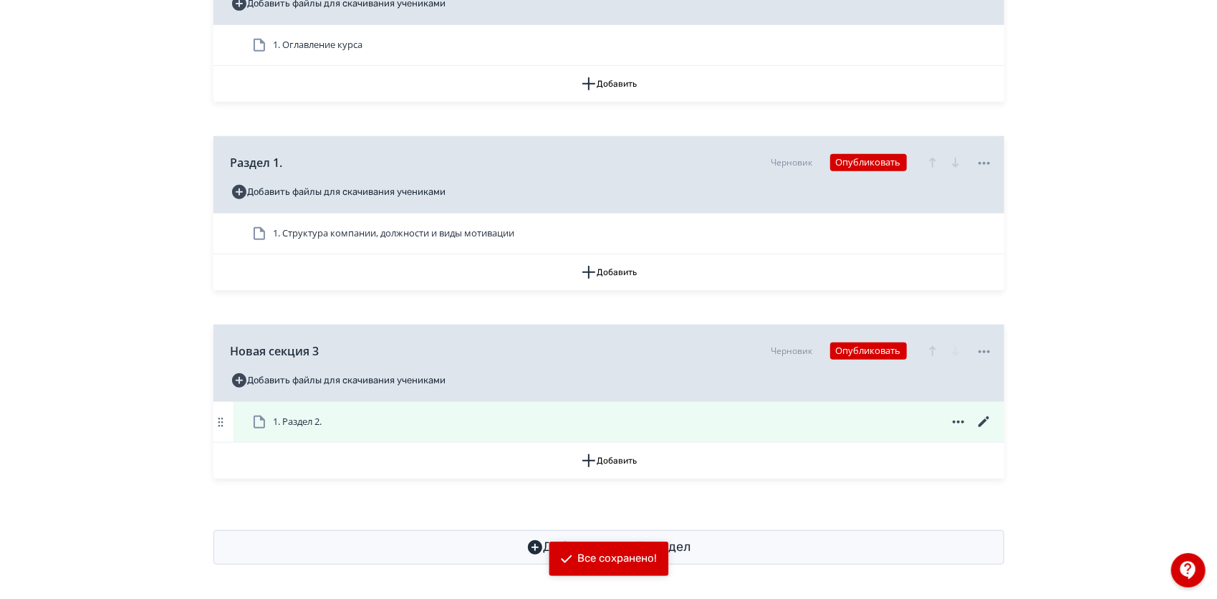
click at [322, 413] on div "1. Раздел 2." at bounding box center [618, 422] width 771 height 40
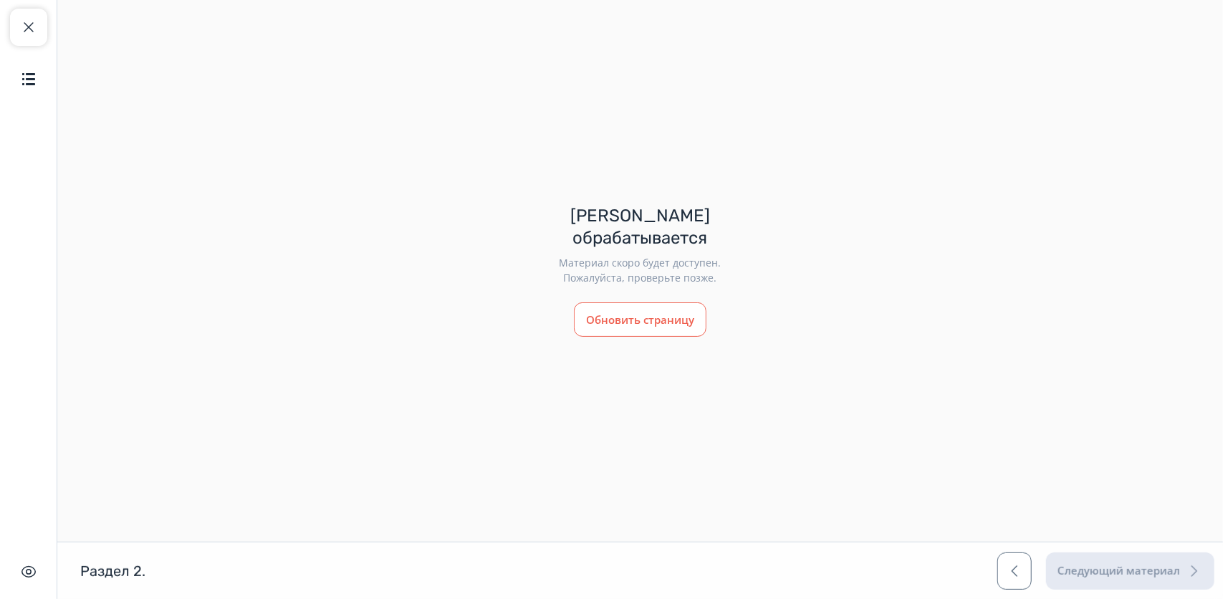
click at [666, 304] on button "Обновить страницу" at bounding box center [640, 319] width 133 height 34
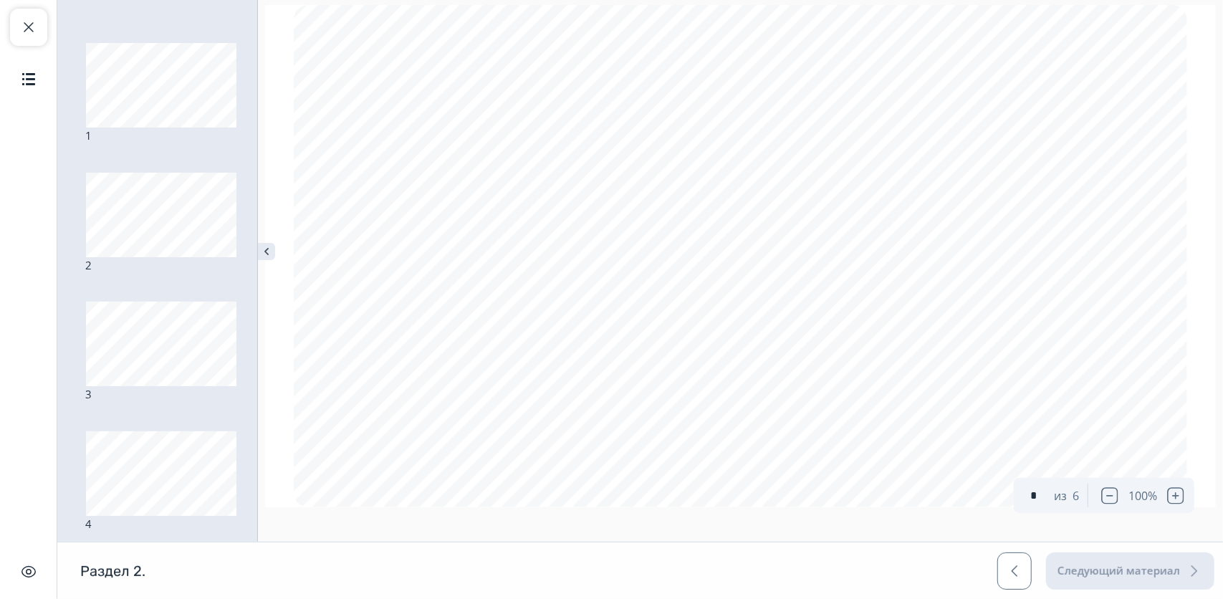
scroll to position [2573, 0]
type input "*"
click at [32, 34] on span "button" at bounding box center [28, 27] width 17 height 17
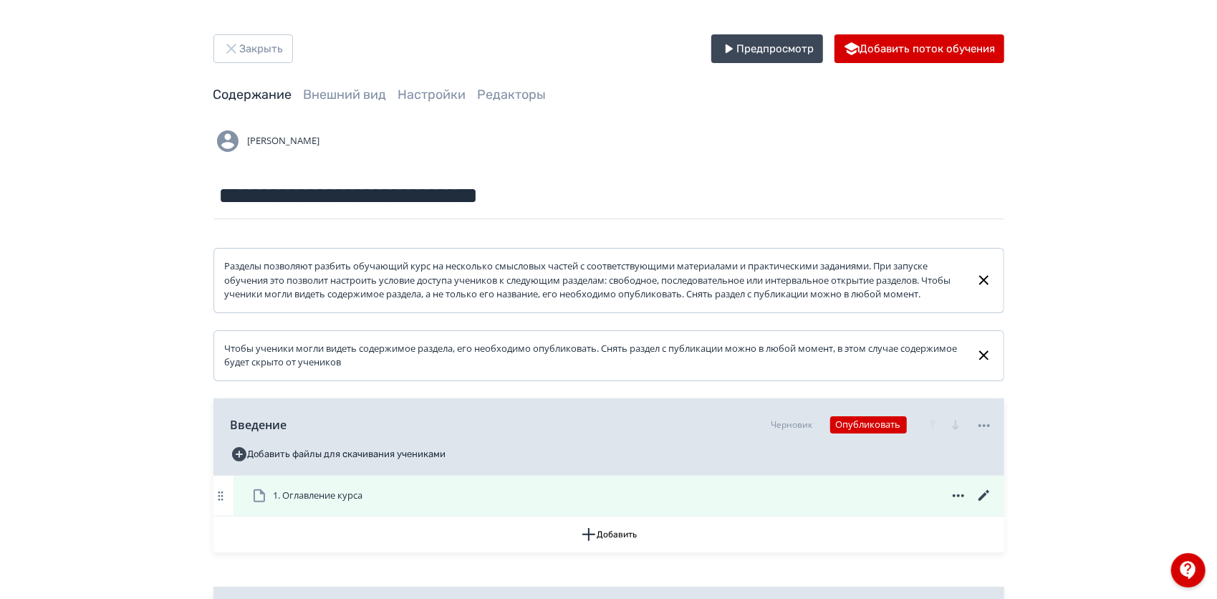
click at [361, 503] on span "1. Оглавление курса" at bounding box center [319, 495] width 90 height 14
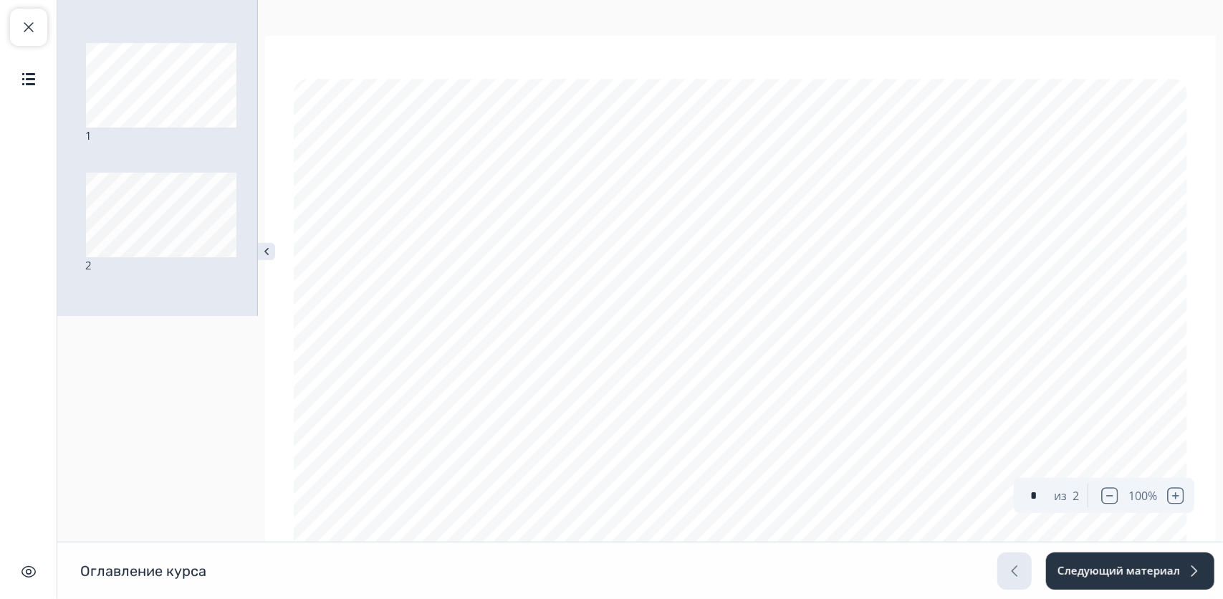
type input "*"
click at [27, 29] on span "button" at bounding box center [28, 27] width 17 height 17
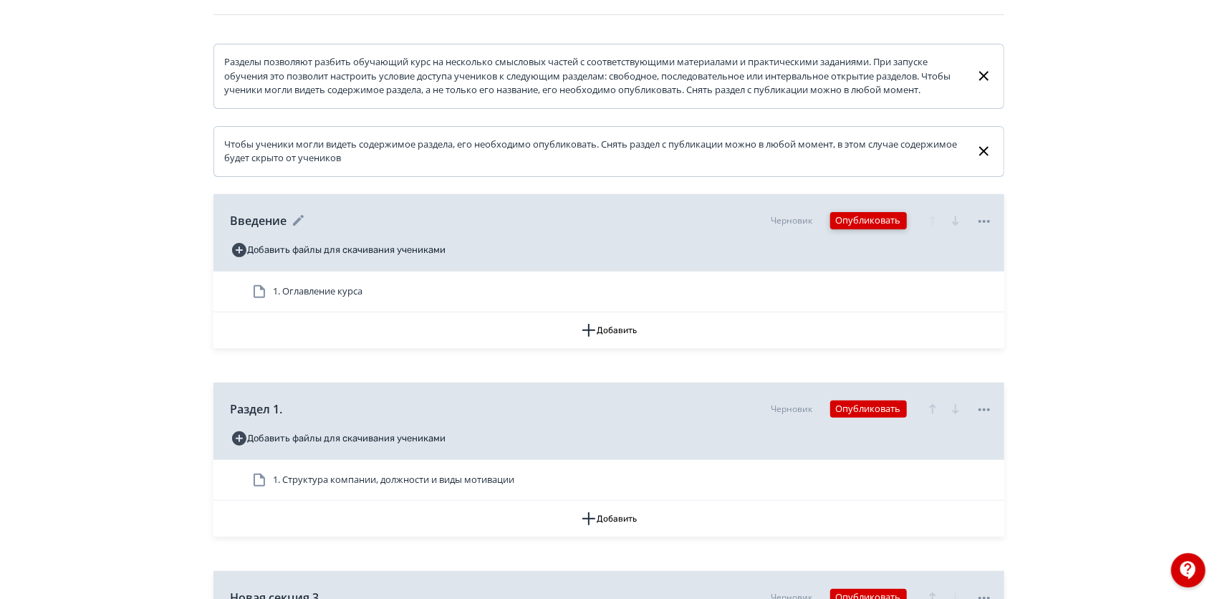
scroll to position [206, 0]
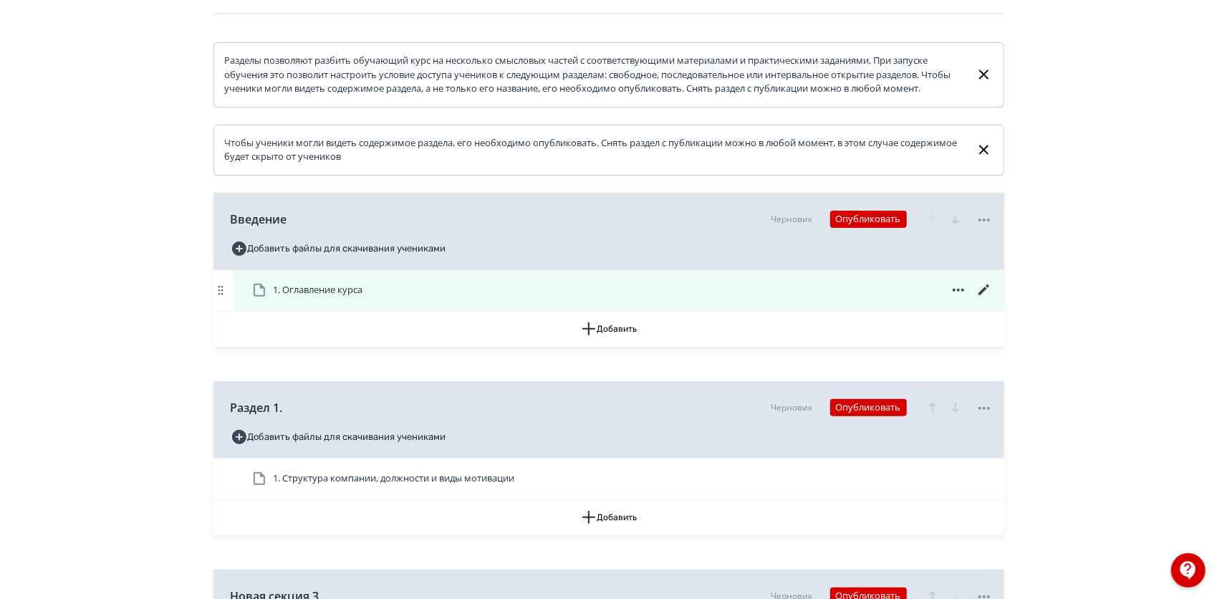
click at [985, 299] on icon at bounding box center [984, 289] width 17 height 17
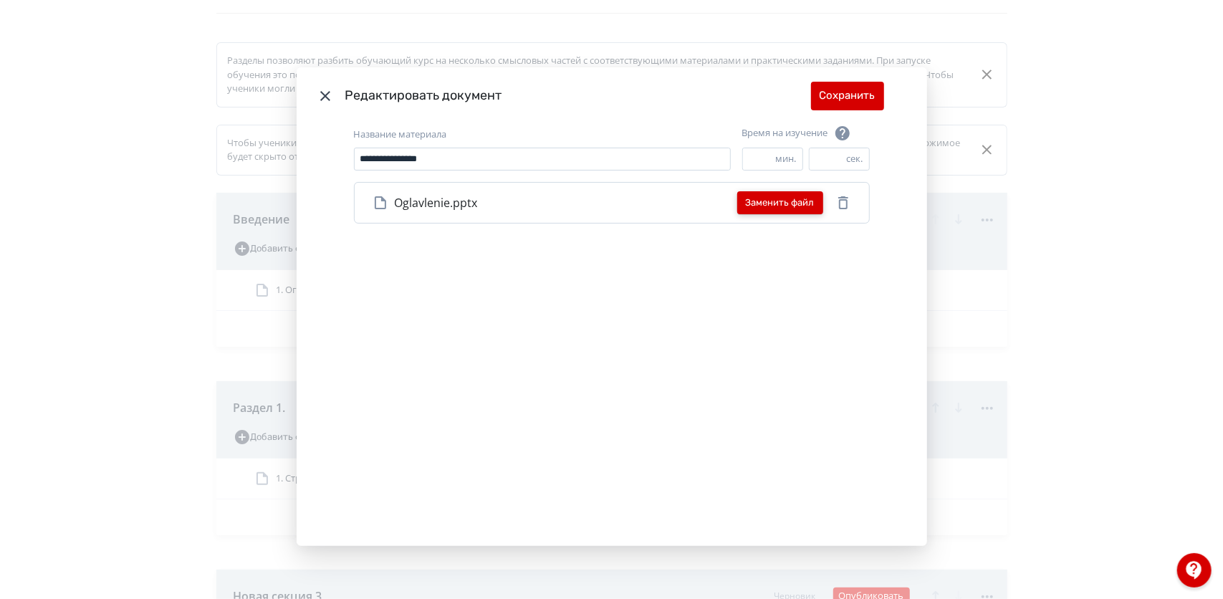
click at [776, 201] on button "Заменить файл" at bounding box center [780, 202] width 86 height 23
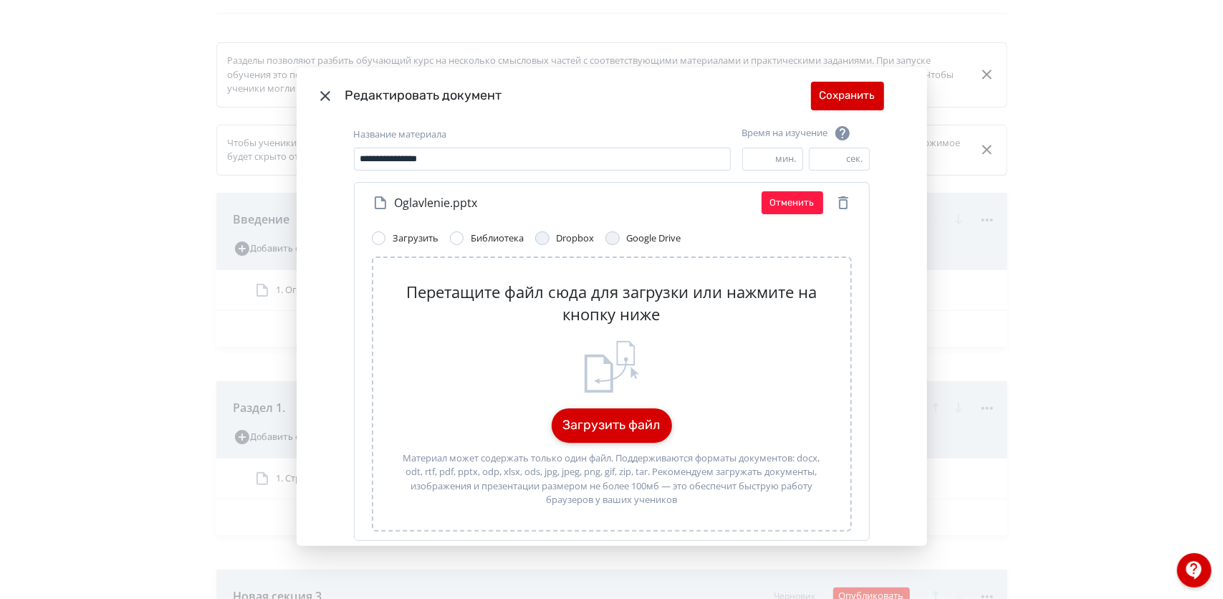
click at [605, 425] on button "Загрузить файл" at bounding box center [612, 425] width 120 height 34
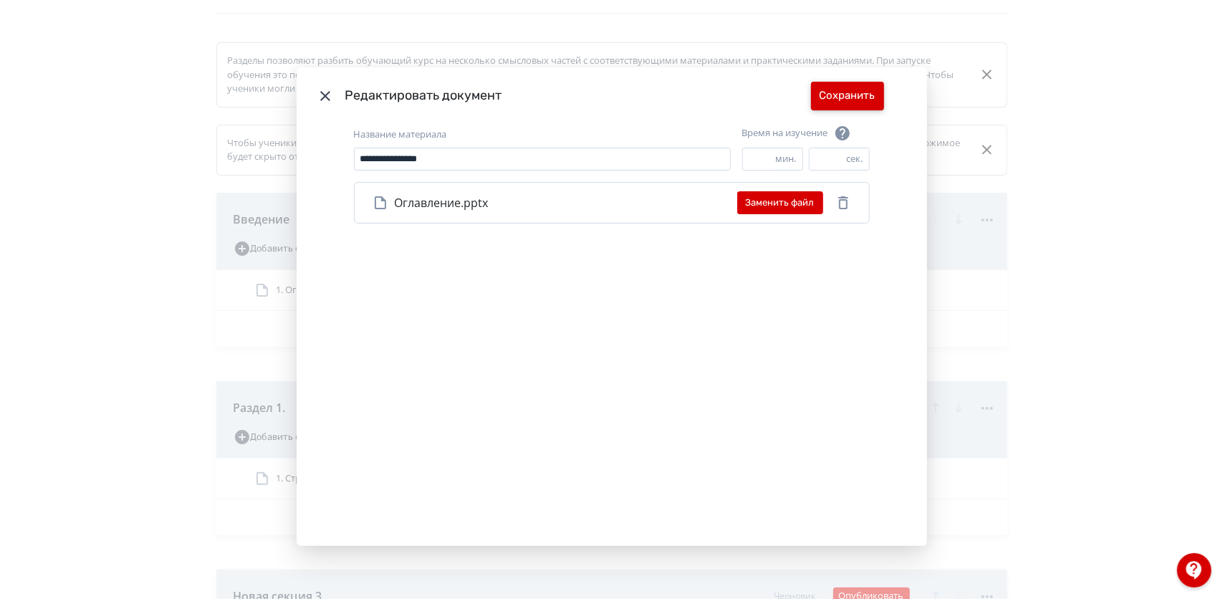
click at [856, 89] on button "Сохранить" at bounding box center [847, 96] width 73 height 29
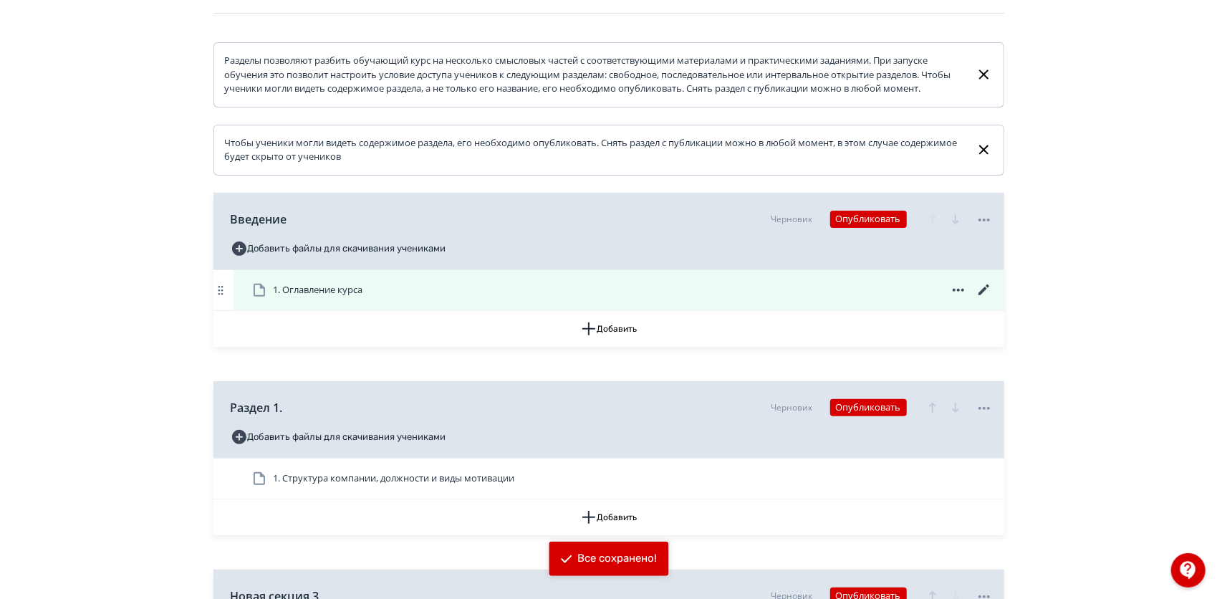
click at [822, 299] on div "1. Оглавление курса" at bounding box center [622, 289] width 742 height 17
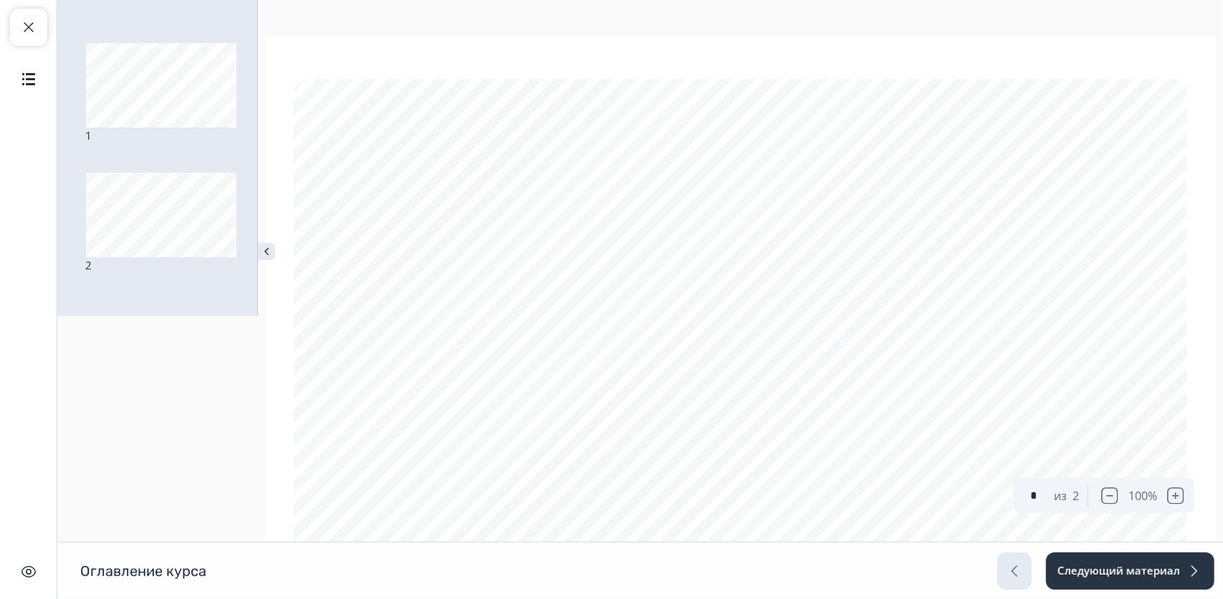
type input "*"
click at [42, 28] on button "Закрыть курс" at bounding box center [28, 27] width 37 height 37
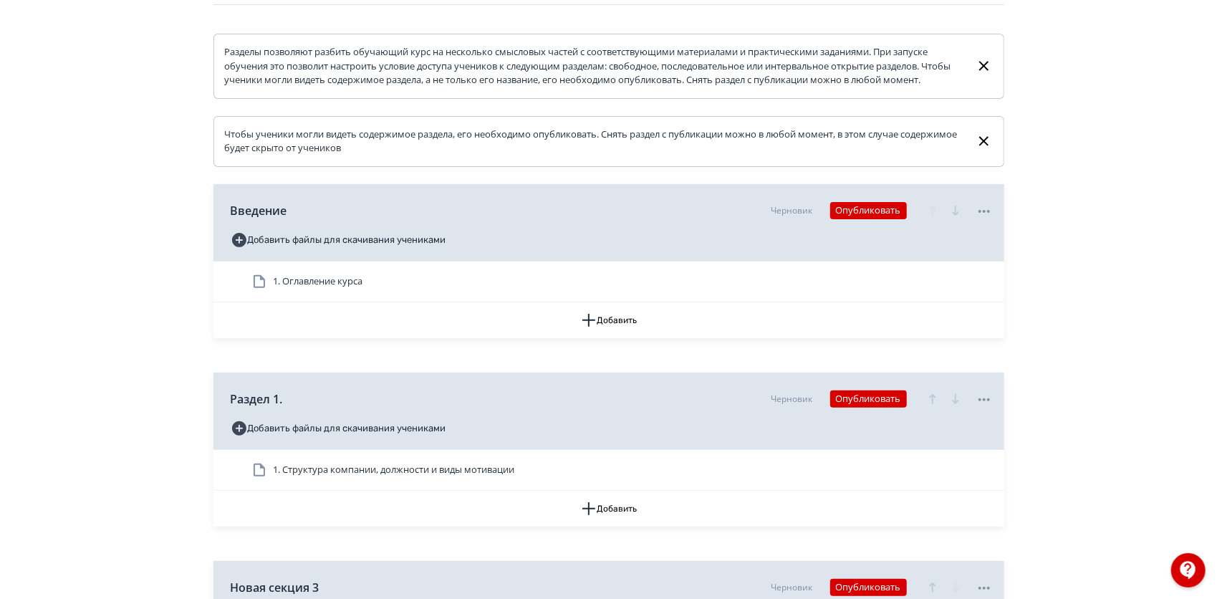
scroll to position [463, 0]
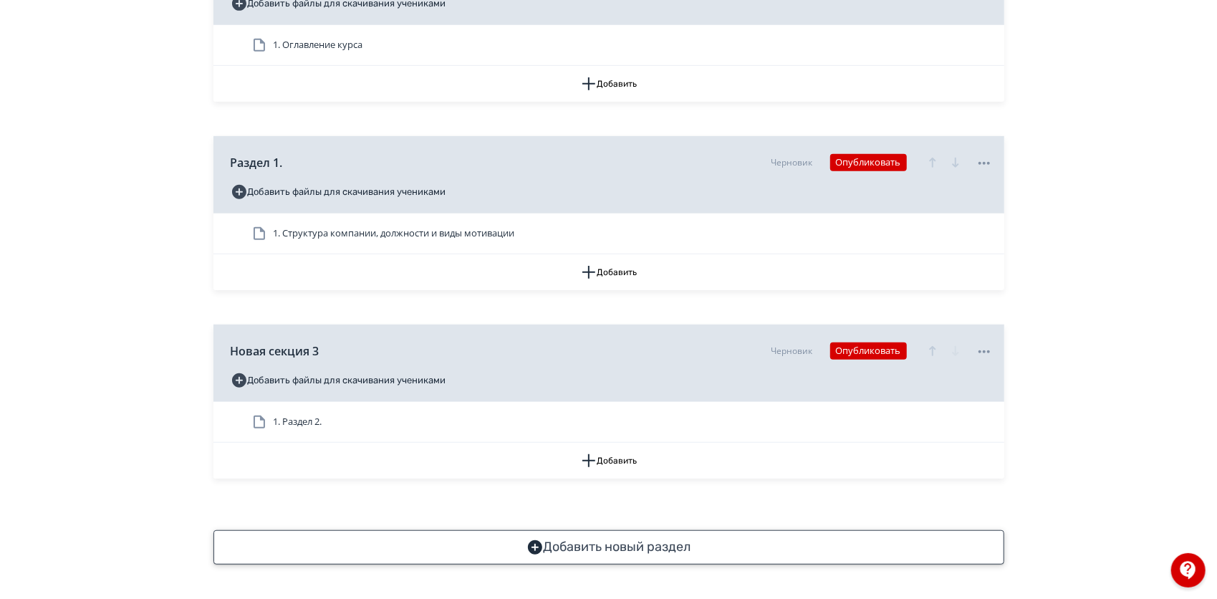
click at [597, 541] on button "Добавить новый раздел" at bounding box center [608, 547] width 791 height 34
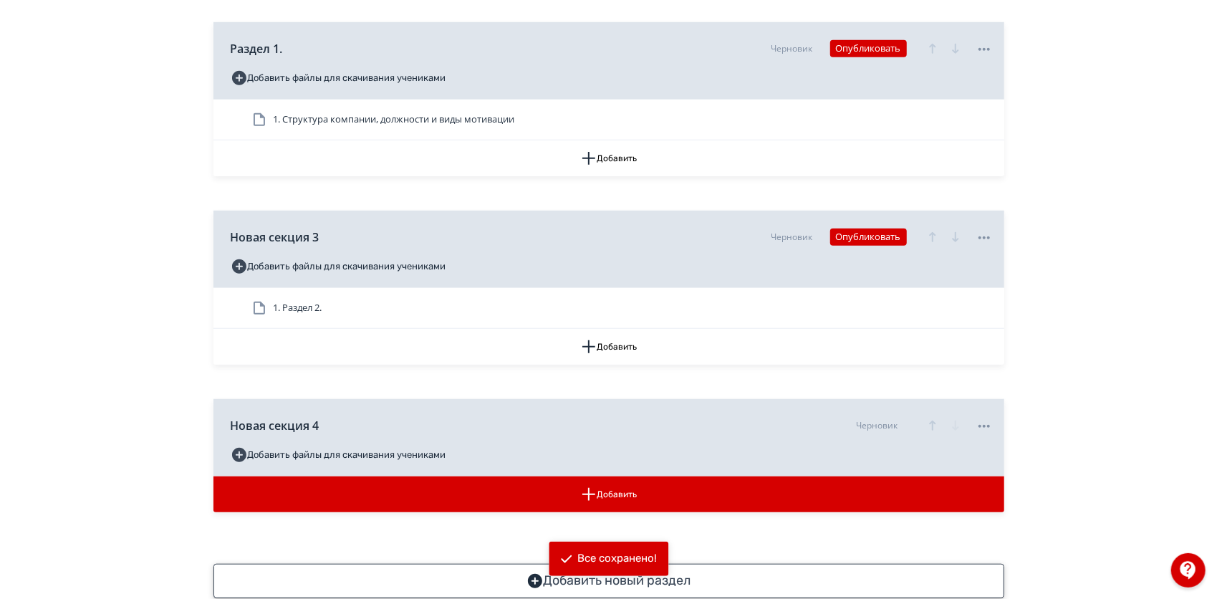
scroll to position [610, 0]
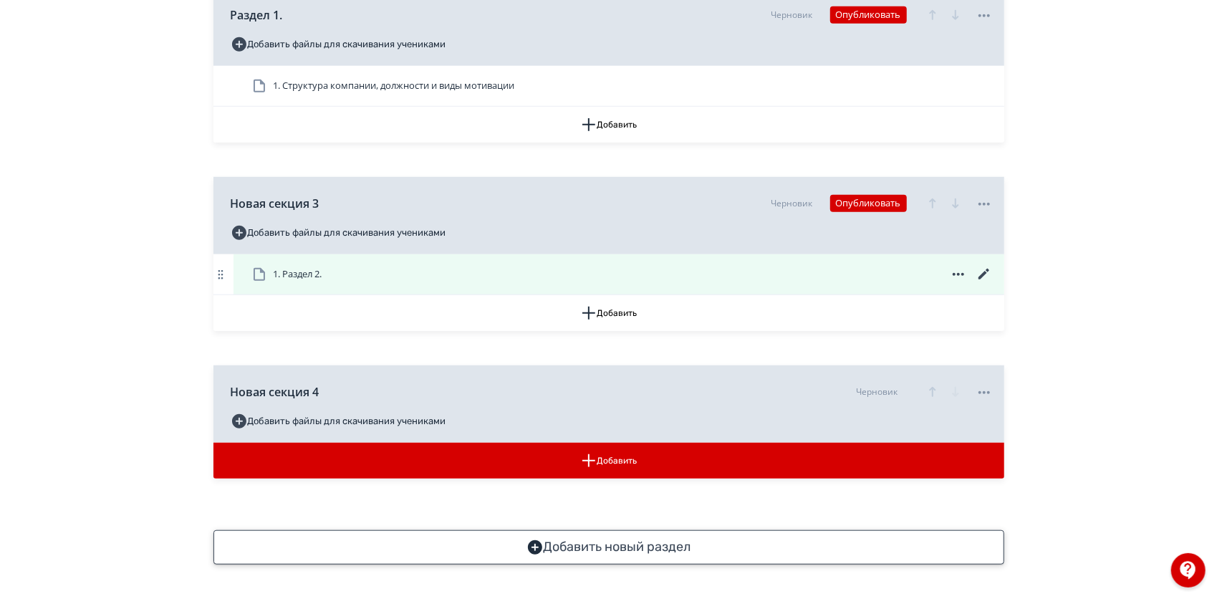
click at [421, 266] on div "1. Раздел 2." at bounding box center [622, 274] width 742 height 17
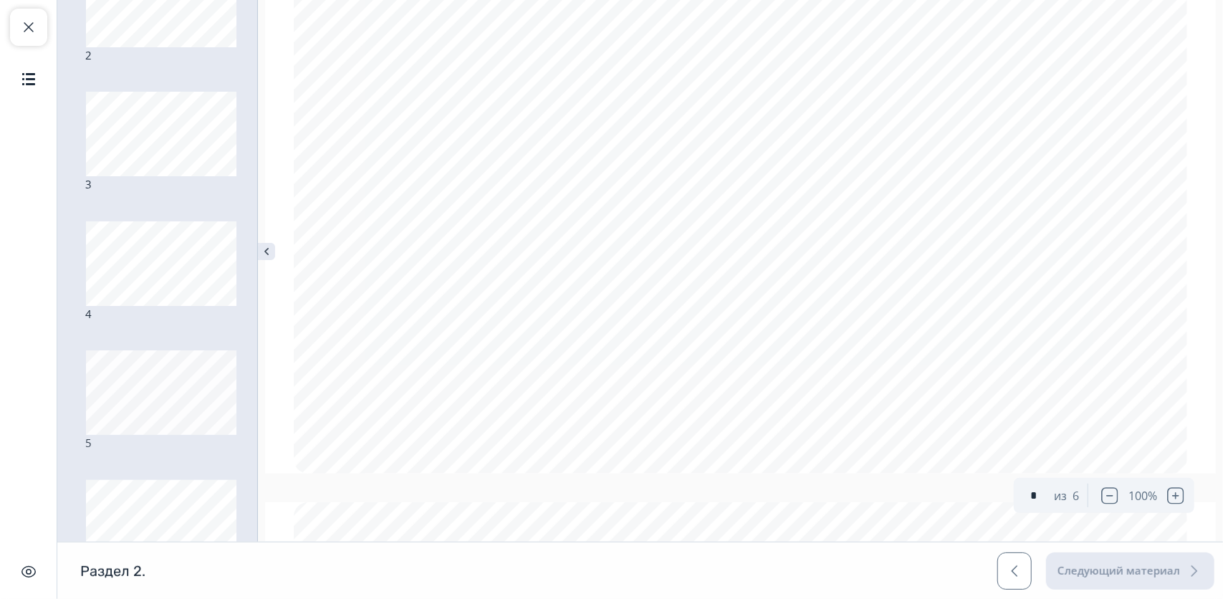
scroll to position [2074, 0]
type input "*"
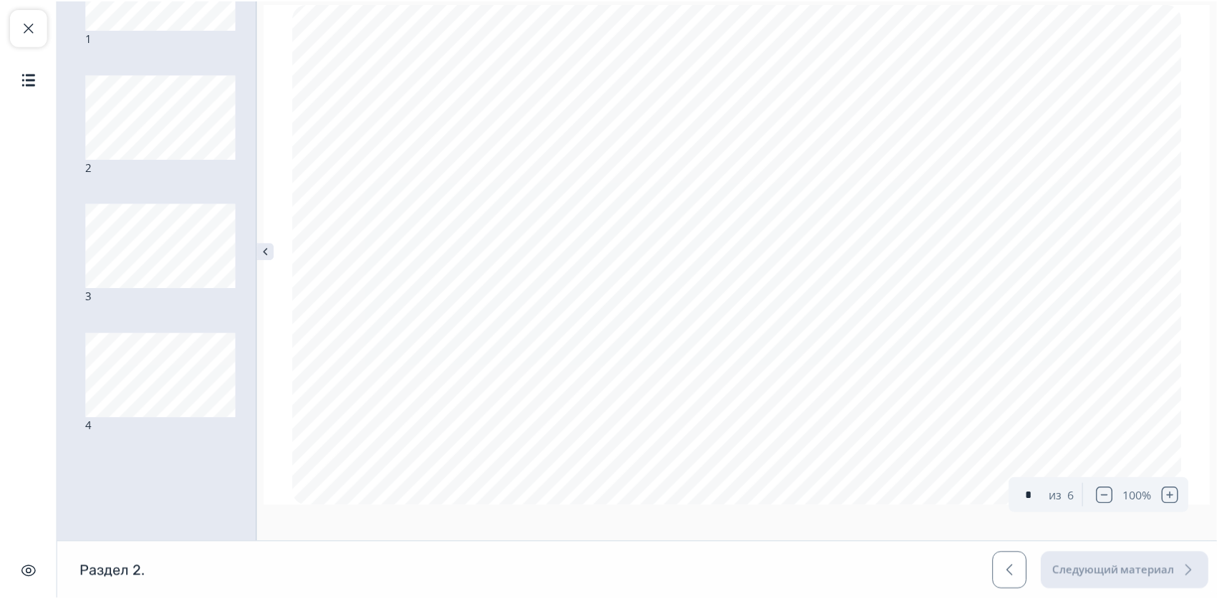
scroll to position [0, 0]
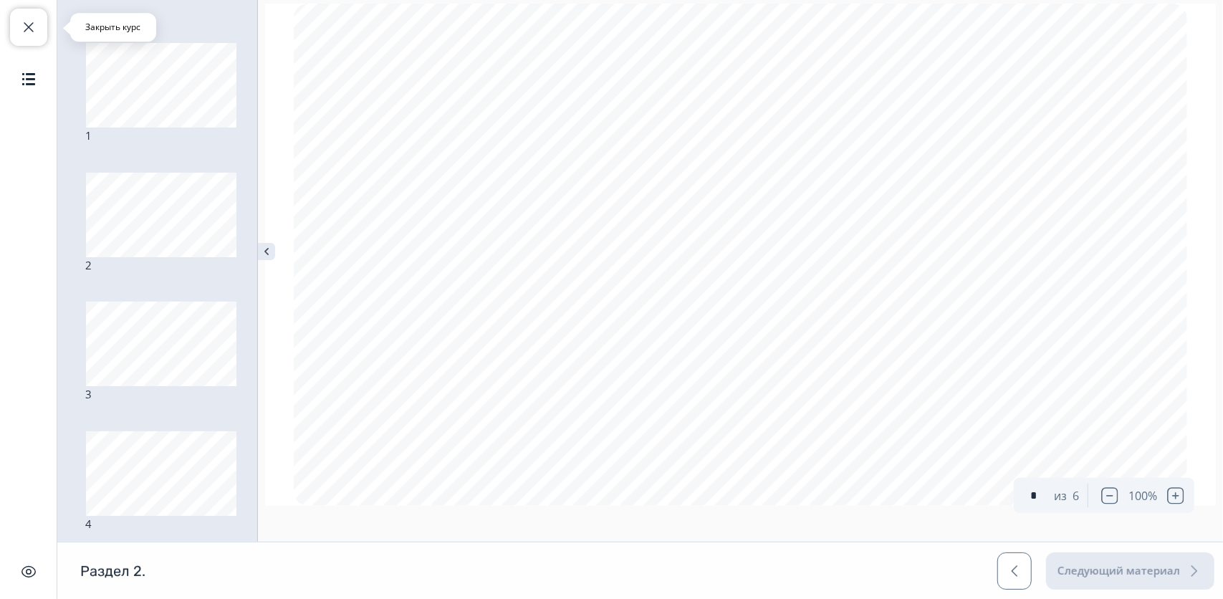
click at [32, 32] on span "button" at bounding box center [28, 27] width 17 height 17
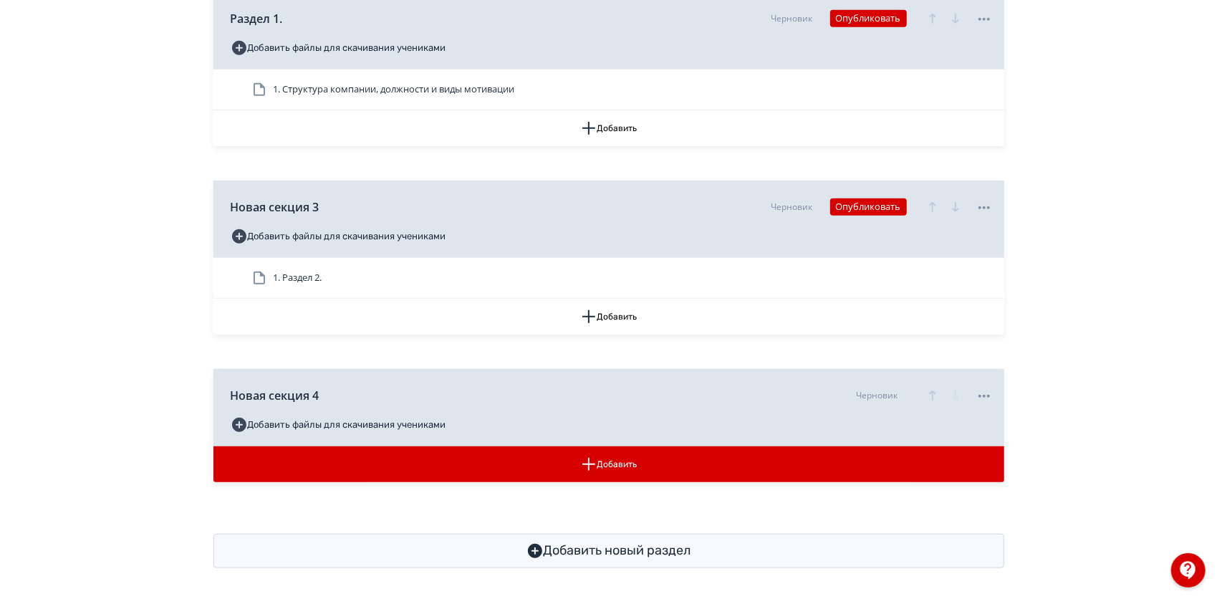
scroll to position [610, 0]
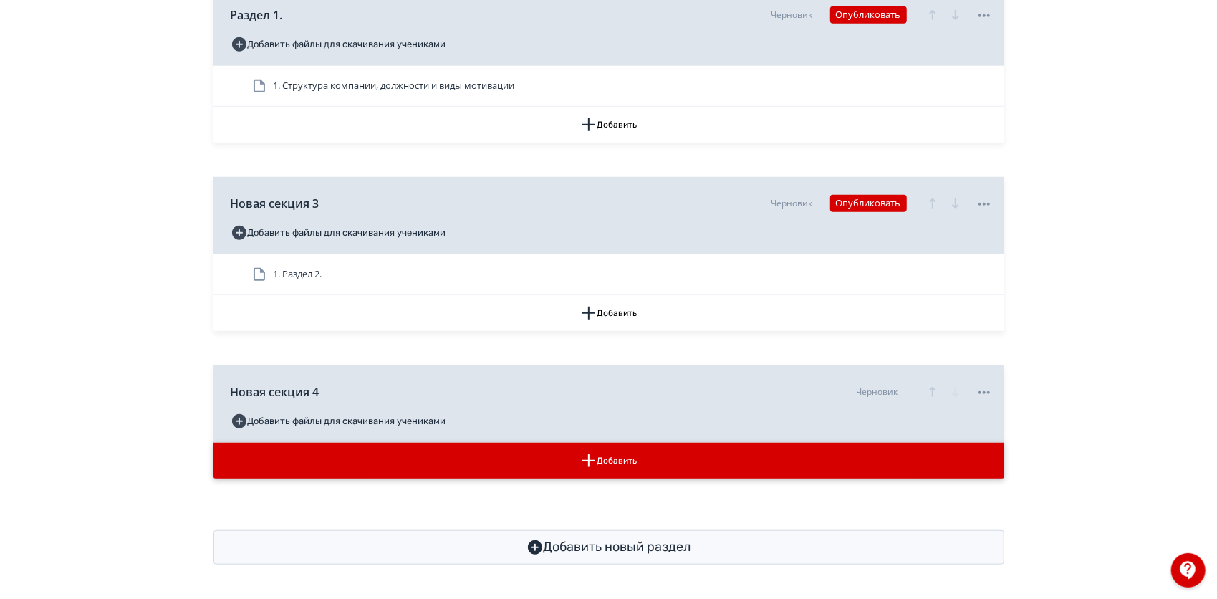
click at [627, 463] on button "Добавить" at bounding box center [608, 461] width 791 height 36
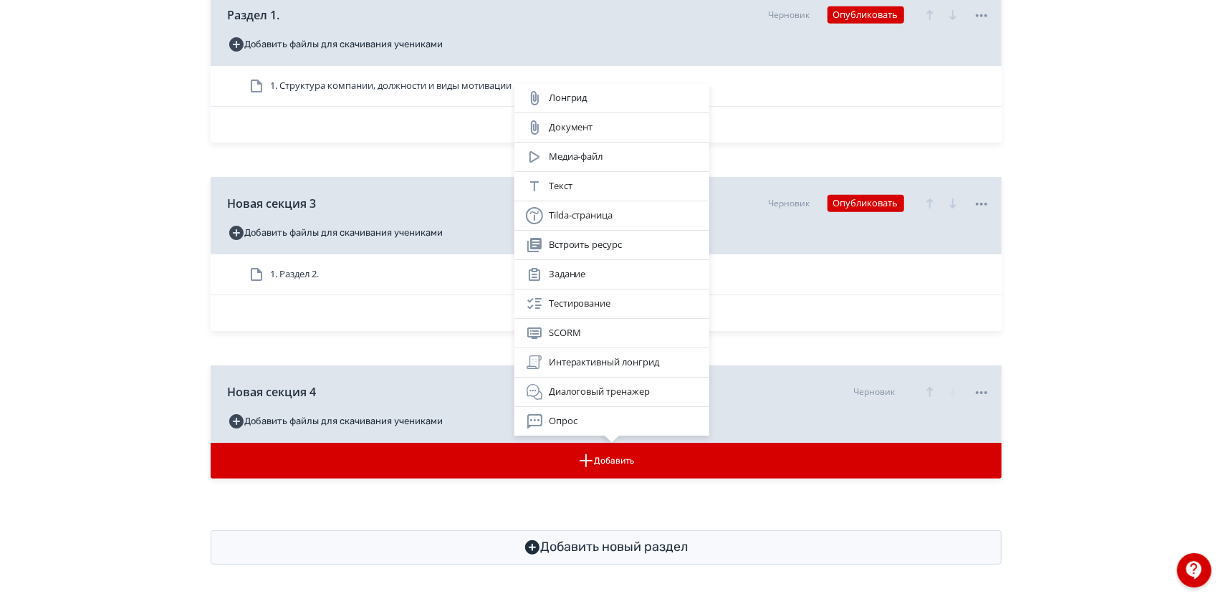
click at [627, 493] on div "Лонгрид Документ Медиа-файл Текст Tilda-страница Встроить ресурс Задание Тестир…" at bounding box center [611, 299] width 1223 height 599
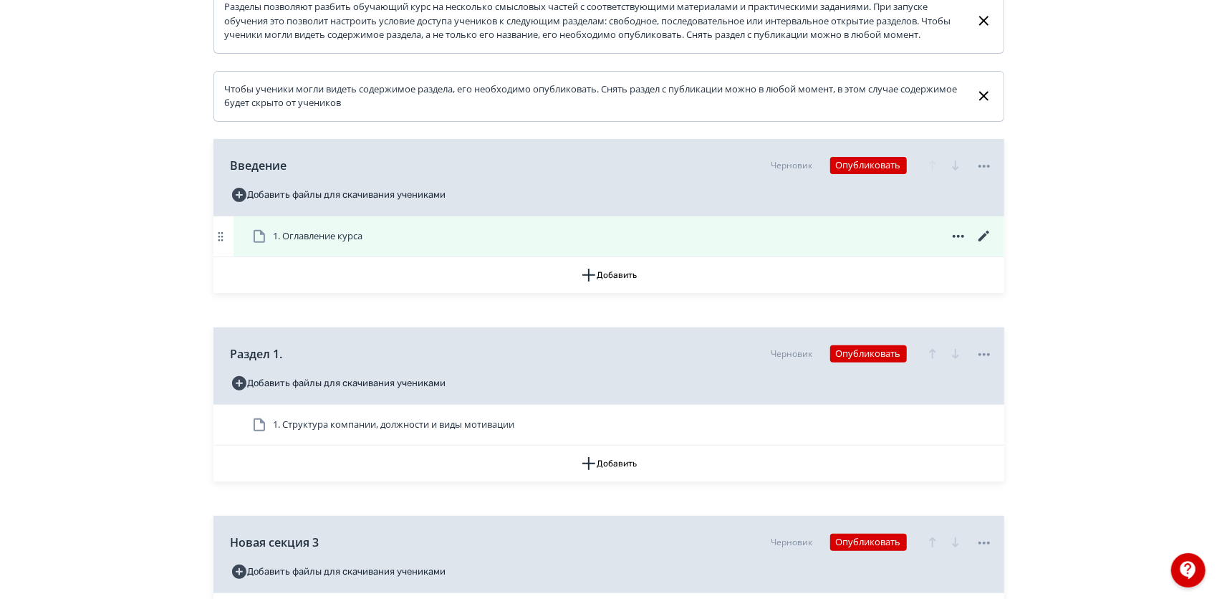
scroll to position [258, 0]
click at [619, 239] on div "1. Оглавление курса" at bounding box center [618, 238] width 771 height 40
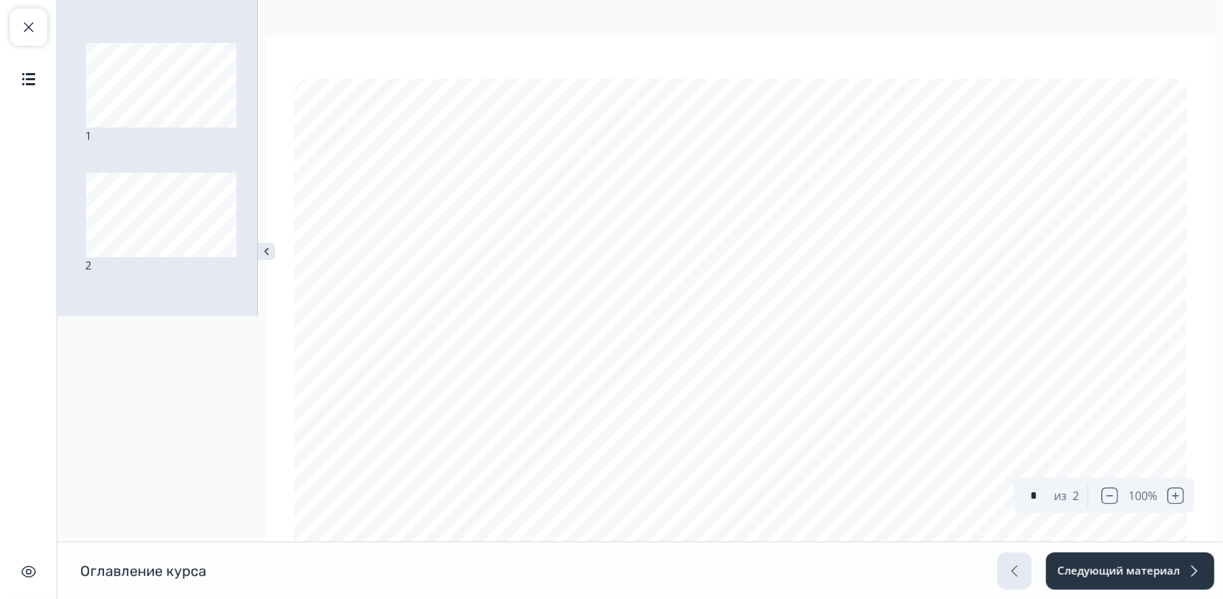
type input "*"
click at [173, 463] on div "1 2" at bounding box center [166, 270] width 218 height 541
click at [28, 33] on span "button" at bounding box center [28, 27] width 17 height 17
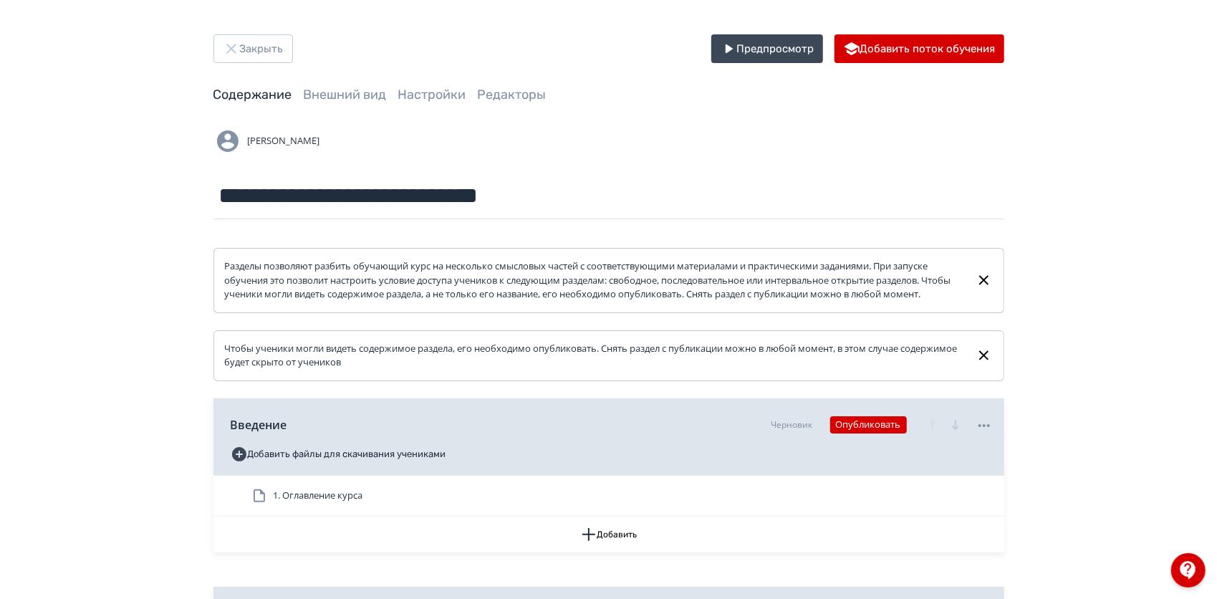
click at [1049, 238] on div "**********" at bounding box center [608, 598] width 1217 height 1197
click at [1012, 194] on div "**********" at bounding box center [608, 598] width 859 height 1128
click at [768, 49] on button "Предпросмотр" at bounding box center [767, 48] width 112 height 29
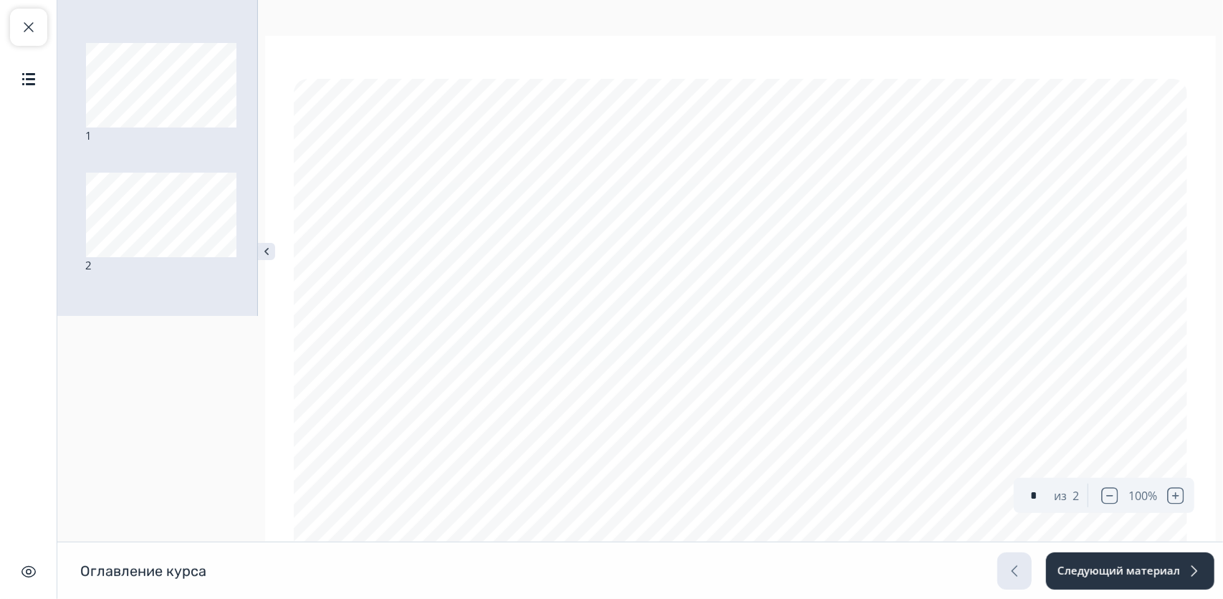
type input "*"
click at [1086, 564] on button "Следующий материал" at bounding box center [1129, 570] width 170 height 37
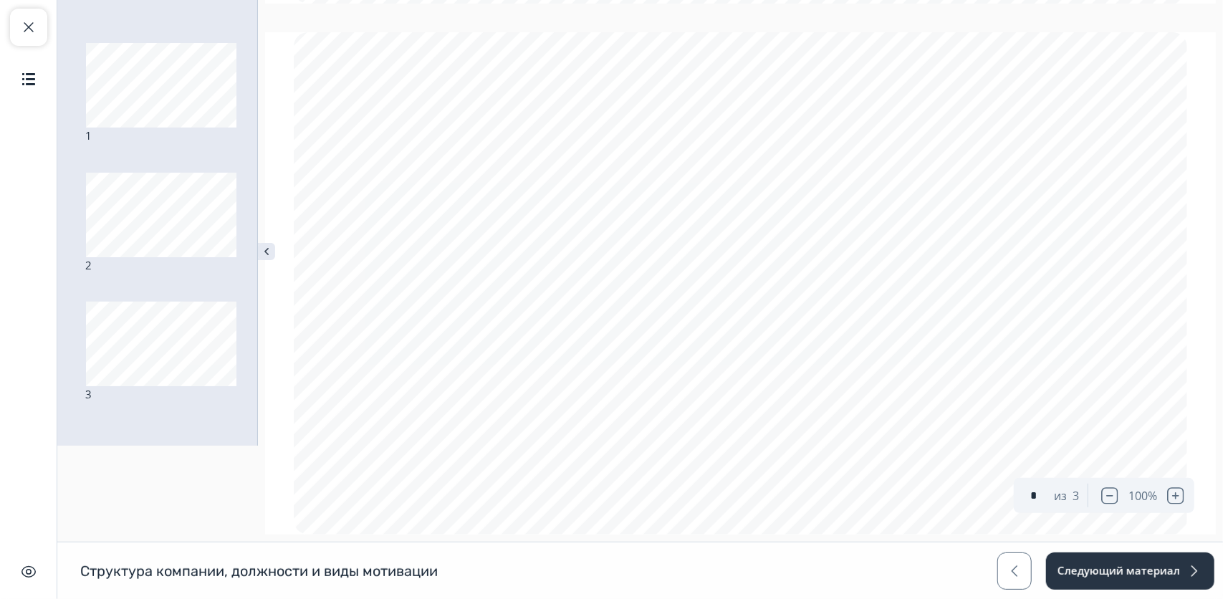
scroll to position [610, 0]
type input "*"
click at [1164, 560] on button "Следующий материал" at bounding box center [1129, 570] width 170 height 37
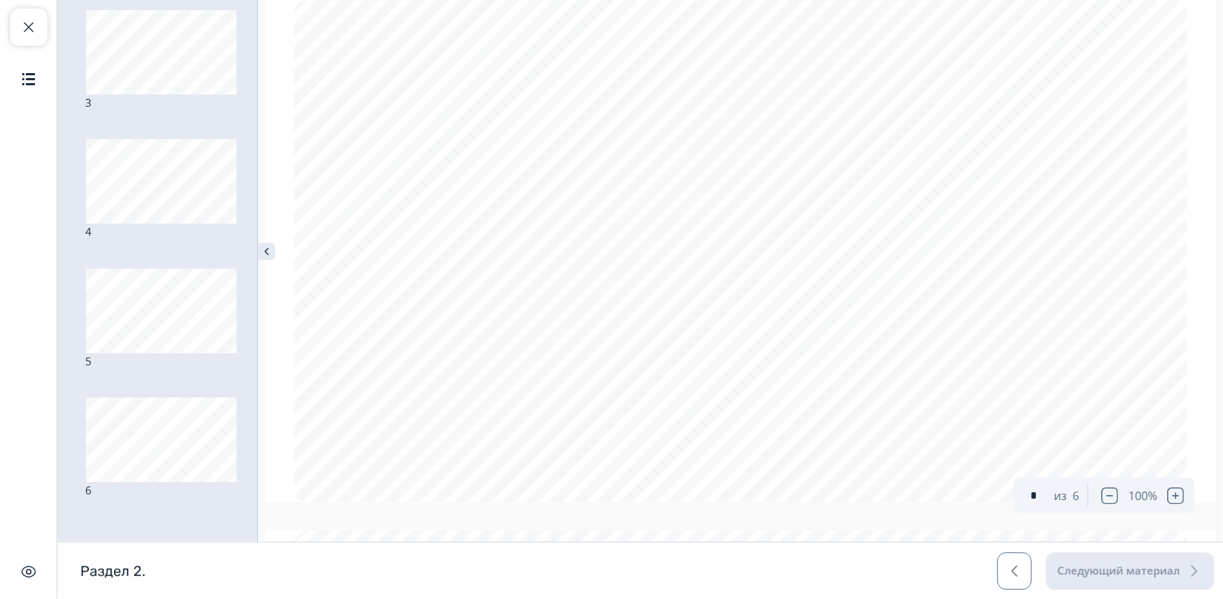
scroll to position [234, 0]
type input "*"
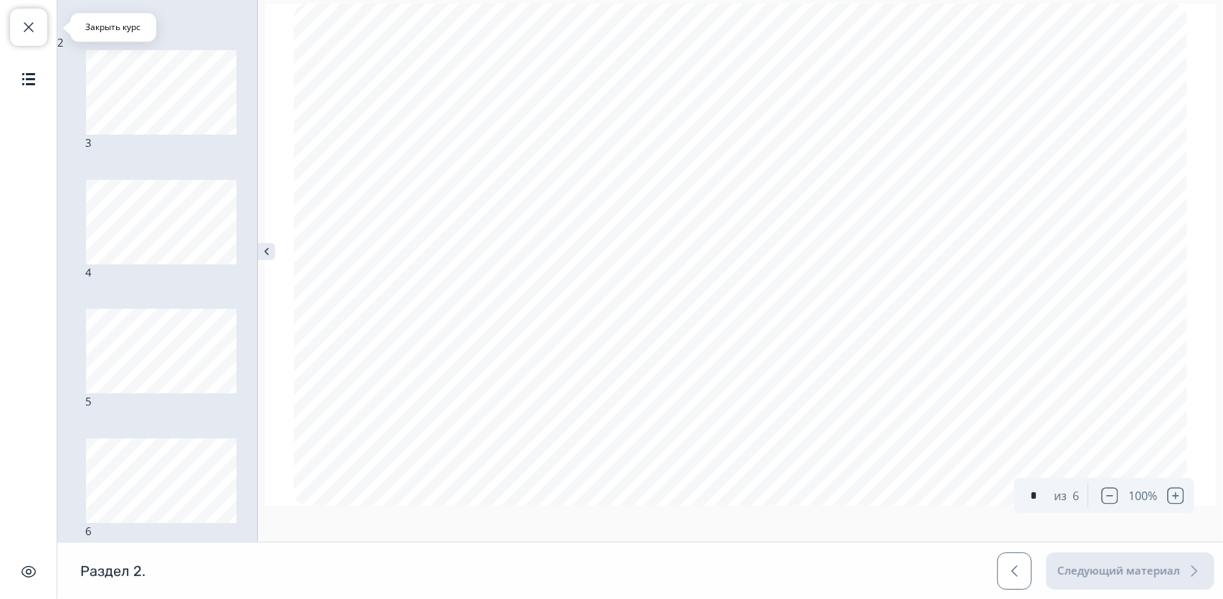
click at [27, 32] on span "button" at bounding box center [28, 27] width 17 height 17
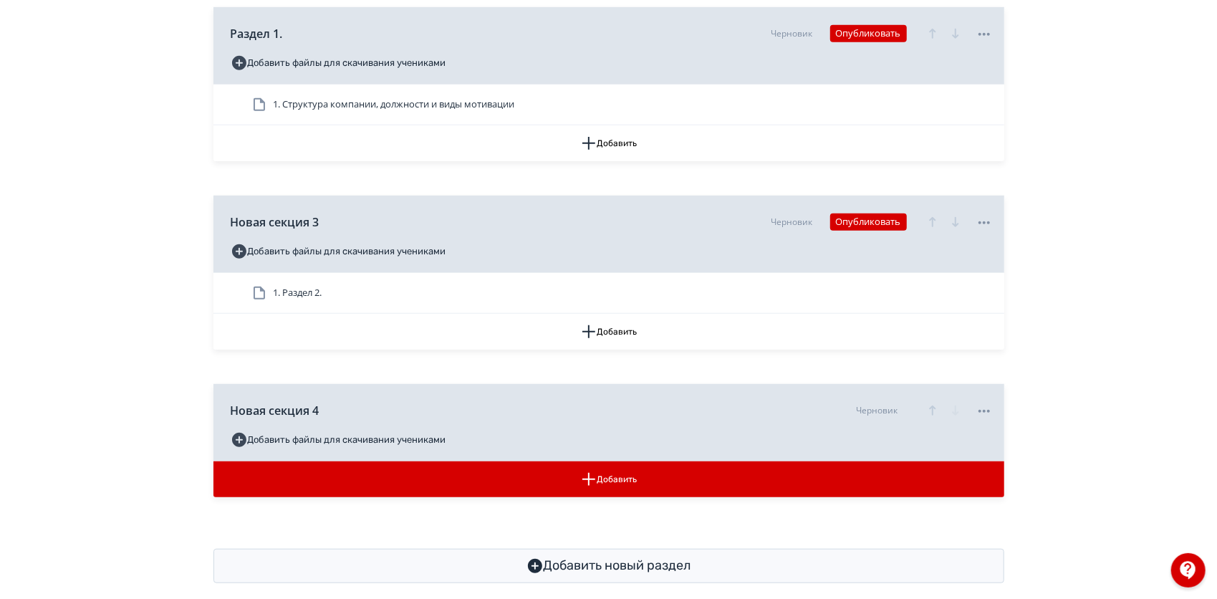
scroll to position [610, 0]
